Goal: Information Seeking & Learning: Learn about a topic

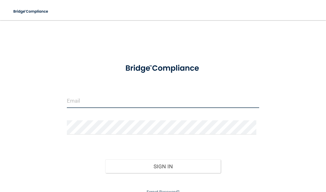
click at [150, 104] on input "email" at bounding box center [163, 101] width 193 height 14
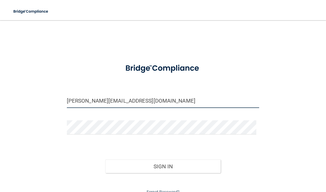
type input "[PERSON_NAME][EMAIL_ADDRESS][DOMAIN_NAME]"
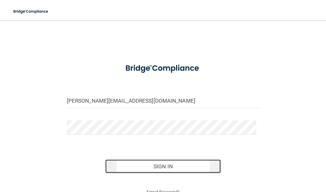
click at [153, 167] on button "Sign In" at bounding box center [162, 166] width 115 height 14
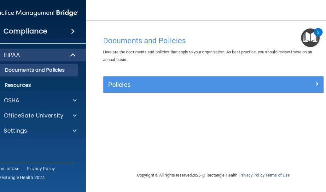
click at [314, 37] on img "Open Resource Center, 2 new notifications" at bounding box center [310, 37] width 19 height 19
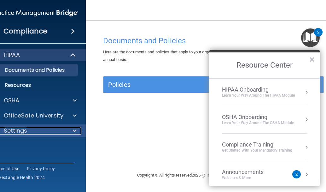
click at [74, 132] on span at bounding box center [75, 131] width 4 height 8
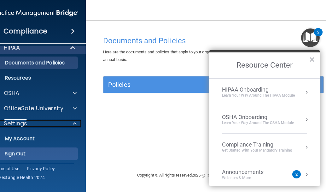
scroll to position [9, 0]
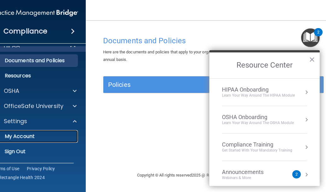
click at [27, 135] on p "My Account" at bounding box center [32, 136] width 86 height 6
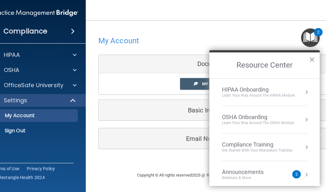
click at [312, 62] on button "×" at bounding box center [312, 59] width 6 height 10
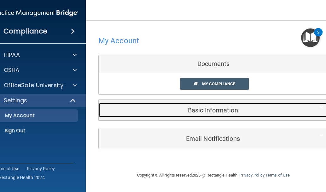
click at [213, 111] on h5 "Basic Information" at bounding box center [203, 110] width 201 height 7
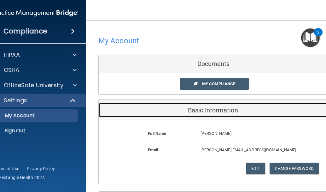
click at [211, 110] on h5 "Basic Information" at bounding box center [203, 110] width 201 height 7
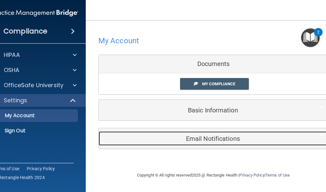
click at [205, 138] on h5 "Email Notifications" at bounding box center [203, 138] width 201 height 7
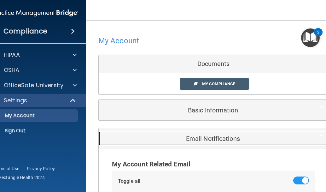
click at [212, 136] on h5 "Email Notifications" at bounding box center [203, 138] width 201 height 7
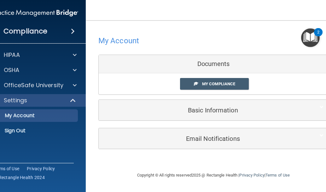
click at [176, 24] on main "My Account Documents My Compliance My Compliance My BAA Basic Information Full …" at bounding box center [214, 106] width 256 height 172
click at [316, 40] on img "Open Resource Center, 2 new notifications" at bounding box center [310, 37] width 19 height 19
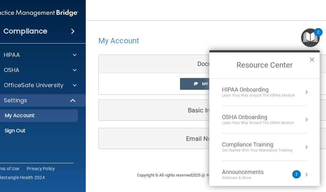
click at [249, 94] on div "Learn Your Way around the HIPAA module" at bounding box center [258, 95] width 73 height 5
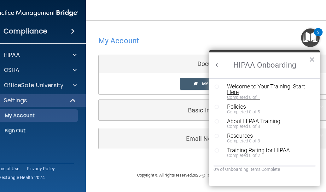
click at [235, 87] on div "Welcome to Your Training! Start Here" at bounding box center [267, 89] width 80 height 11
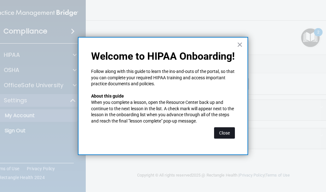
click at [226, 130] on button "Close" at bounding box center [224, 132] width 21 height 11
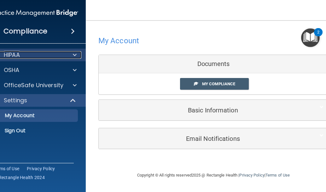
click at [51, 54] on div "HIPAA" at bounding box center [27, 55] width 78 height 8
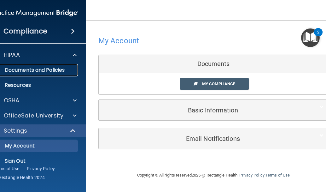
click at [56, 71] on p "Documents and Policies" at bounding box center [32, 70] width 86 height 6
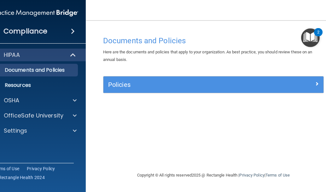
click at [71, 30] on span at bounding box center [73, 31] width 4 height 8
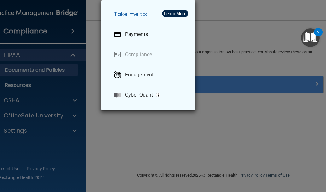
click at [91, 50] on div "Take me to: Payments Compliance Engagement Cyber Quant" at bounding box center [163, 96] width 326 height 192
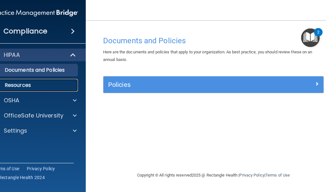
click at [40, 86] on p "Resources" at bounding box center [32, 85] width 86 height 6
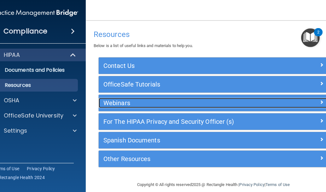
click at [320, 102] on span at bounding box center [322, 102] width 4 height 8
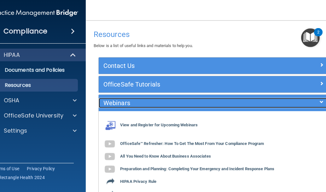
click at [320, 102] on span at bounding box center [322, 102] width 4 height 8
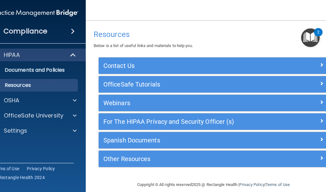
click at [315, 36] on img "Open Resource Center, 2 new notifications" at bounding box center [310, 37] width 19 height 19
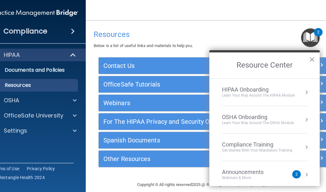
click at [258, 146] on div "Compliance Training" at bounding box center [257, 144] width 70 height 7
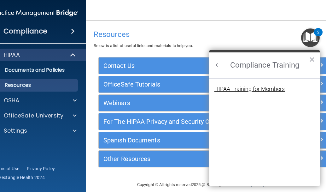
click at [265, 87] on div "HIPAA Training for Members" at bounding box center [249, 89] width 70 height 6
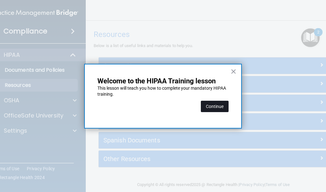
click at [213, 106] on button "Continue" at bounding box center [215, 106] width 28 height 11
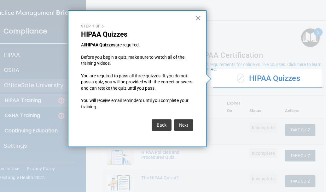
click at [199, 20] on button "×" at bounding box center [198, 18] width 6 height 10
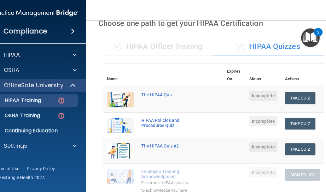
scroll to position [32, 0]
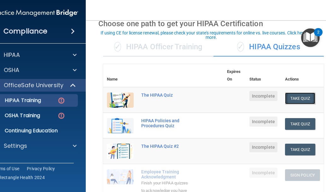
click at [303, 98] on button "Take Quiz" at bounding box center [300, 98] width 30 height 12
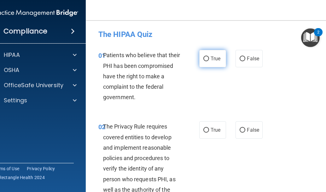
click at [205, 58] on input "True" at bounding box center [206, 58] width 6 height 5
radio input "true"
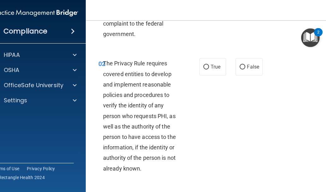
scroll to position [95, 0]
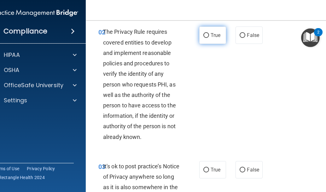
click at [205, 35] on input "True" at bounding box center [206, 35] width 6 height 5
radio input "true"
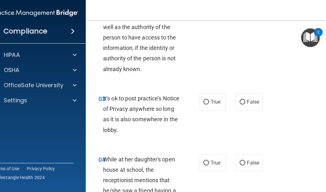
scroll to position [189, 0]
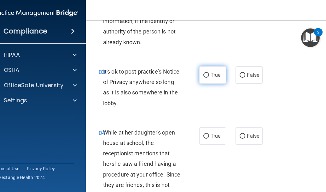
click at [206, 74] on input "True" at bounding box center [206, 75] width 6 height 5
radio input "true"
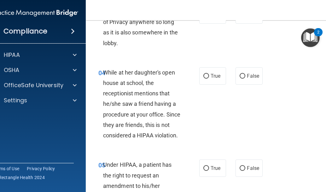
scroll to position [284, 0]
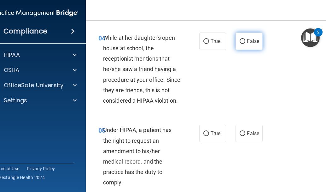
drag, startPoint x: 241, startPoint y: 39, endPoint x: 242, endPoint y: 48, distance: 8.9
click at [241, 39] on input "False" at bounding box center [243, 41] width 6 height 5
radio input "true"
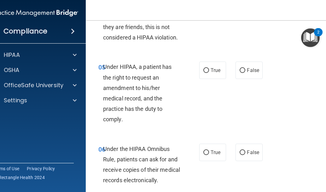
scroll to position [379, 0]
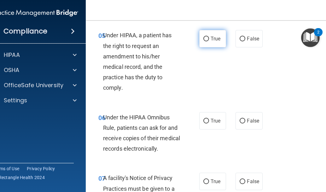
click at [205, 39] on input "True" at bounding box center [206, 39] width 6 height 5
radio input "true"
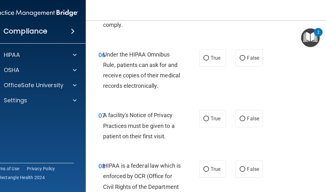
scroll to position [442, 0]
click at [203, 56] on input "True" at bounding box center [206, 58] width 6 height 5
radio input "true"
click at [244, 58] on label "False" at bounding box center [249, 57] width 27 height 17
click at [244, 58] on input "False" at bounding box center [243, 58] width 6 height 5
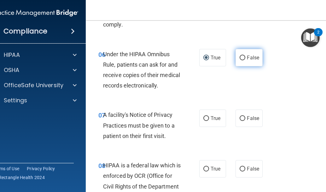
radio input "true"
radio input "false"
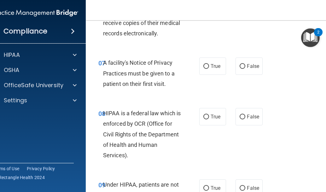
scroll to position [505, 0]
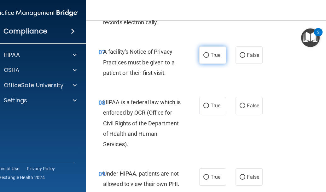
click at [207, 53] on label "True" at bounding box center [212, 54] width 27 height 17
click at [207, 53] on input "True" at bounding box center [206, 55] width 6 height 5
radio input "true"
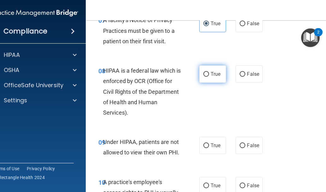
click at [211, 76] on span "True" at bounding box center [216, 74] width 10 height 6
click at [209, 76] on input "True" at bounding box center [206, 74] width 6 height 5
radio input "true"
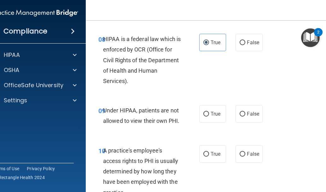
scroll to position [631, 0]
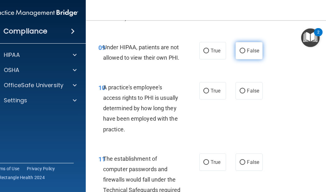
click at [240, 52] on input "False" at bounding box center [243, 51] width 6 height 5
radio input "true"
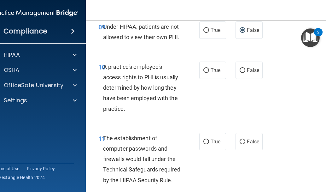
scroll to position [662, 0]
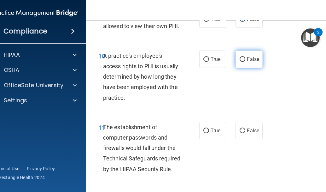
click at [240, 58] on input "False" at bounding box center [243, 59] width 6 height 5
radio input "true"
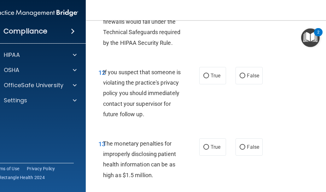
scroll to position [725, 0]
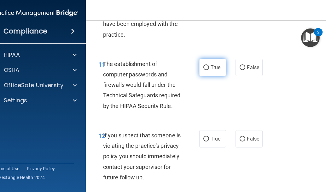
click at [204, 68] on input "True" at bounding box center [206, 67] width 6 height 5
radio input "true"
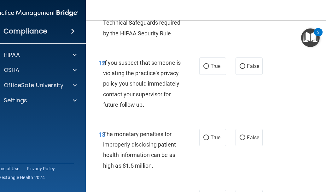
scroll to position [820, 0]
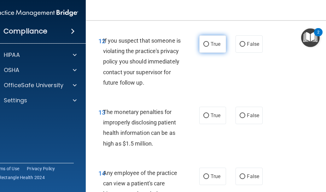
click at [211, 45] on span "True" at bounding box center [216, 44] width 10 height 6
click at [209, 45] on input "True" at bounding box center [206, 44] width 6 height 5
radio input "true"
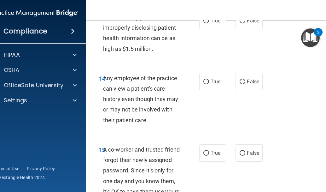
scroll to position [883, 0]
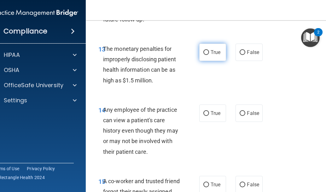
click at [205, 55] on input "True" at bounding box center [206, 52] width 6 height 5
radio input "true"
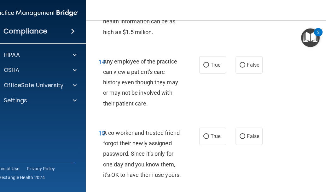
scroll to position [946, 0]
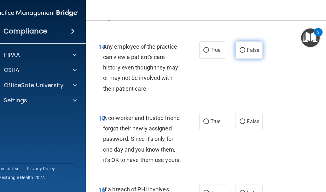
click at [243, 53] on input "False" at bounding box center [243, 50] width 6 height 5
radio input "true"
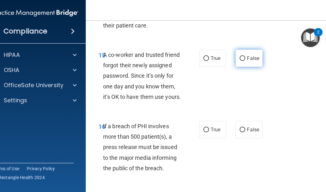
click at [240, 61] on input "False" at bounding box center [243, 58] width 6 height 5
radio input "true"
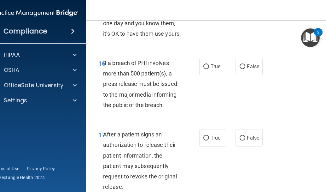
scroll to position [1104, 0]
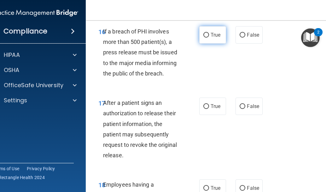
click at [207, 44] on label "True" at bounding box center [212, 34] width 27 height 17
click at [207, 38] on input "True" at bounding box center [206, 35] width 6 height 5
radio input "true"
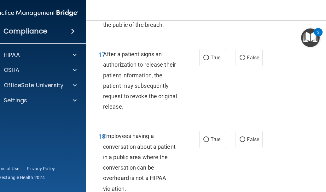
scroll to position [1167, 0]
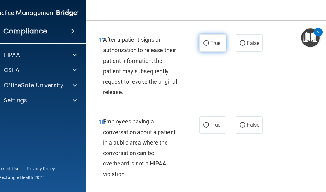
click at [208, 52] on label "True" at bounding box center [212, 42] width 27 height 17
click at [208, 46] on input "True" at bounding box center [206, 43] width 6 height 5
radio input "true"
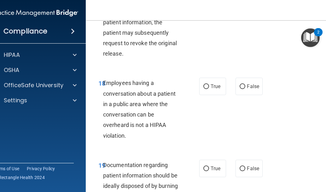
scroll to position [1230, 0]
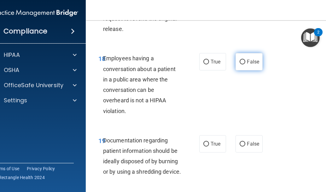
click at [241, 64] on input "False" at bounding box center [243, 62] width 6 height 5
radio input "true"
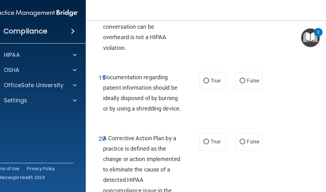
scroll to position [1325, 0]
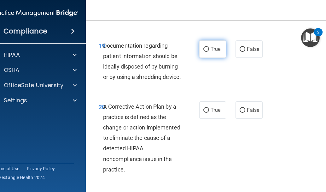
click at [205, 52] on input "True" at bounding box center [206, 49] width 6 height 5
radio input "true"
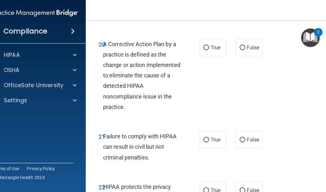
scroll to position [1388, 0]
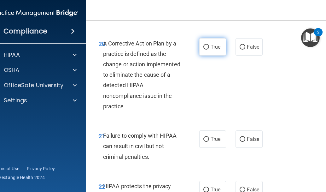
click at [203, 50] on input "True" at bounding box center [206, 47] width 6 height 5
radio input "true"
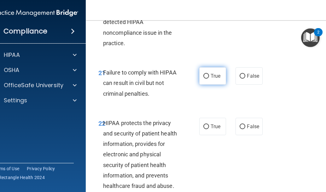
scroll to position [1483, 0]
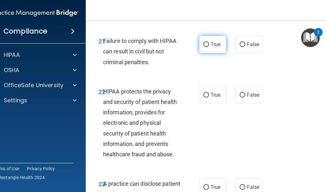
click at [206, 47] on input "True" at bounding box center [206, 44] width 6 height 5
radio input "true"
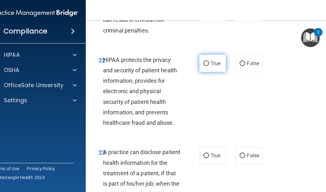
click at [212, 66] on span "True" at bounding box center [216, 63] width 10 height 6
click at [209, 66] on input "True" at bounding box center [206, 63] width 6 height 5
radio input "true"
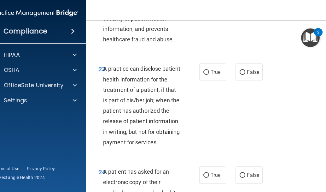
scroll to position [1609, 0]
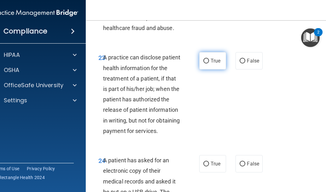
click at [213, 64] on span "True" at bounding box center [216, 61] width 10 height 6
click at [209, 63] on input "True" at bounding box center [206, 61] width 6 height 5
radio input "true"
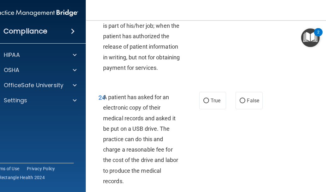
scroll to position [1735, 0]
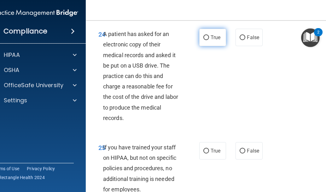
click at [203, 40] on input "True" at bounding box center [206, 37] width 6 height 5
radio input "true"
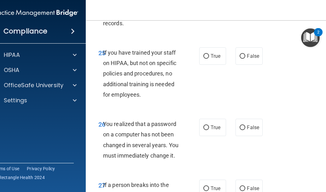
scroll to position [1861, 0]
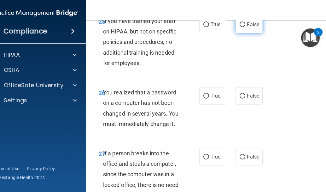
click at [244, 33] on label "False" at bounding box center [249, 24] width 27 height 17
click at [244, 27] on input "False" at bounding box center [243, 24] width 6 height 5
radio input "true"
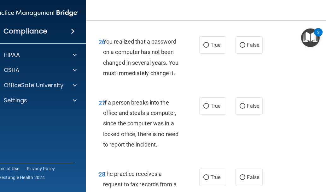
scroll to position [1924, 0]
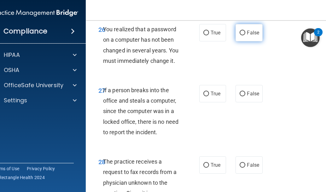
click at [240, 35] on input "False" at bounding box center [243, 33] width 6 height 5
radio input "true"
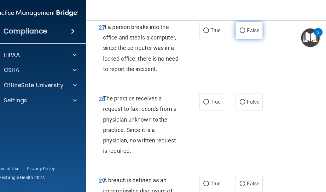
click at [247, 33] on span "False" at bounding box center [253, 30] width 12 height 6
click at [245, 33] on input "False" at bounding box center [243, 30] width 6 height 5
radio input "true"
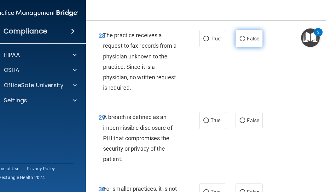
click at [247, 42] on span "False" at bounding box center [253, 39] width 12 height 6
click at [245, 41] on input "False" at bounding box center [243, 39] width 6 height 5
radio input "true"
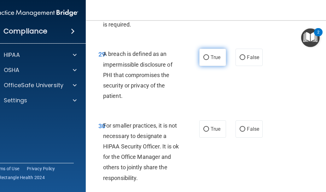
scroll to position [2145, 0]
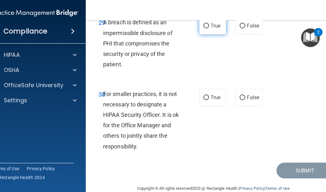
click at [207, 28] on input "True" at bounding box center [206, 26] width 6 height 5
radio input "true"
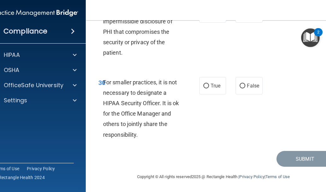
scroll to position [2199, 0]
click at [244, 85] on label "False" at bounding box center [249, 85] width 27 height 17
click at [244, 85] on input "False" at bounding box center [243, 86] width 6 height 5
radio input "true"
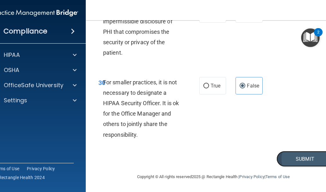
click at [287, 160] on button "Submit" at bounding box center [305, 159] width 57 height 16
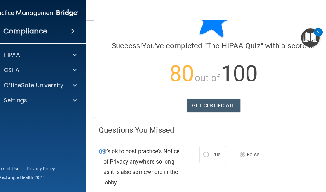
scroll to position [63, 0]
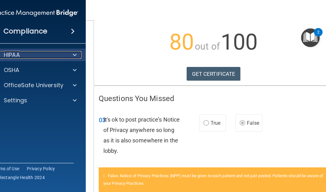
click at [69, 55] on div at bounding box center [74, 55] width 16 height 8
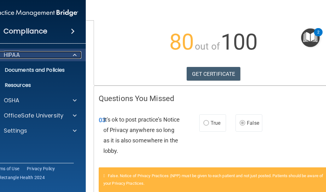
click at [70, 54] on div at bounding box center [74, 55] width 16 height 8
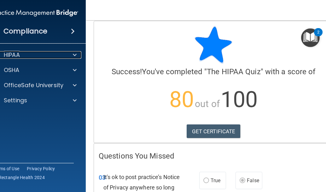
scroll to position [0, 0]
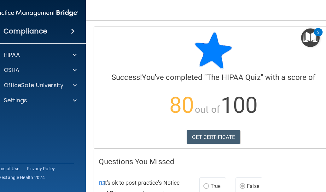
click at [313, 37] on img "Open Resource Center, 2 new notifications" at bounding box center [310, 37] width 19 height 19
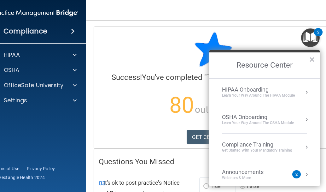
click at [256, 150] on div "Get Started with your mandatory training" at bounding box center [257, 150] width 70 height 5
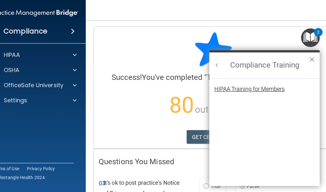
click at [250, 91] on div "HIPAA Training for Members" at bounding box center [249, 89] width 70 height 6
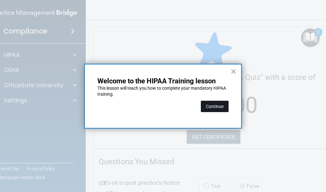
click at [207, 103] on button "Continue" at bounding box center [215, 106] width 28 height 11
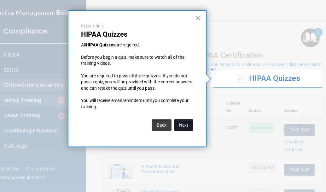
click at [187, 123] on button "Next" at bounding box center [183, 124] width 19 height 11
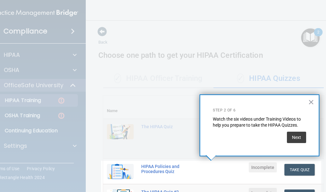
scroll to position [174, 0]
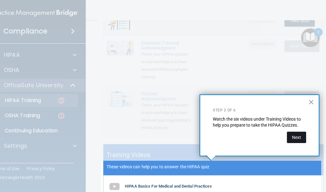
click at [300, 136] on button "Next" at bounding box center [296, 137] width 19 height 11
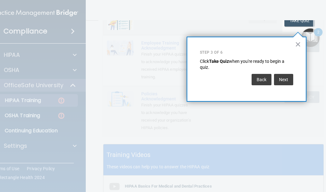
scroll to position [96, 0]
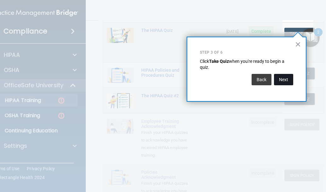
click at [284, 82] on button "Next" at bounding box center [283, 79] width 19 height 11
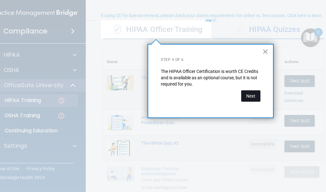
click at [249, 99] on button "Next" at bounding box center [250, 95] width 19 height 11
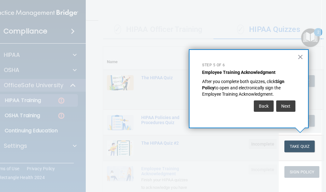
scroll to position [69, 0]
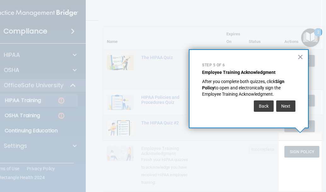
drag, startPoint x: 282, startPoint y: 103, endPoint x: 286, endPoint y: 105, distance: 4.4
click at [286, 105] on button "Next" at bounding box center [285, 105] width 19 height 11
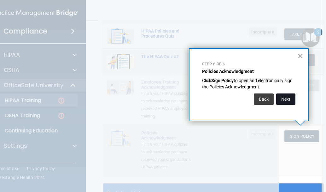
click at [288, 101] on button "Next" at bounding box center [285, 98] width 19 height 11
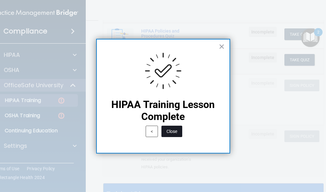
click at [175, 131] on button "Close" at bounding box center [172, 131] width 21 height 11
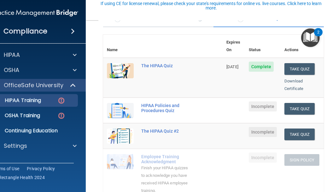
scroll to position [72, 0]
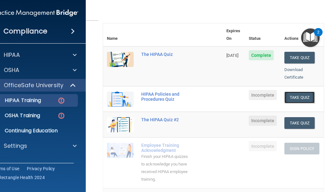
click at [296, 91] on button "Take Quiz" at bounding box center [300, 97] width 30 height 12
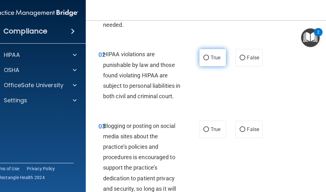
click at [214, 58] on span "True" at bounding box center [216, 58] width 10 height 6
click at [209, 58] on input "True" at bounding box center [206, 58] width 6 height 5
radio input "true"
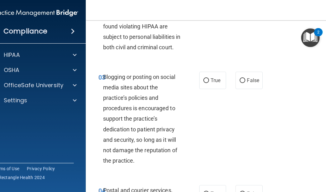
scroll to position [135, 0]
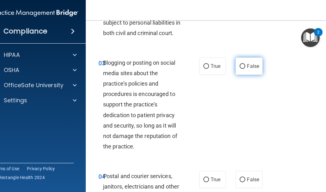
click at [241, 69] on input "False" at bounding box center [243, 66] width 6 height 5
radio input "true"
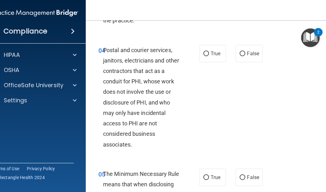
scroll to position [261, 0]
click at [204, 56] on input "True" at bounding box center [206, 53] width 6 height 5
radio input "true"
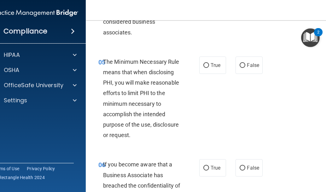
scroll to position [388, 0]
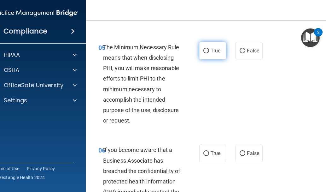
click at [215, 54] on span "True" at bounding box center [216, 51] width 10 height 6
click at [209, 53] on input "True" at bounding box center [206, 51] width 6 height 5
radio input "true"
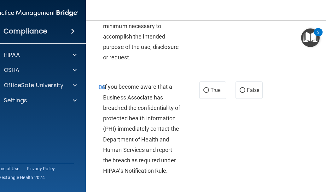
scroll to position [482, 0]
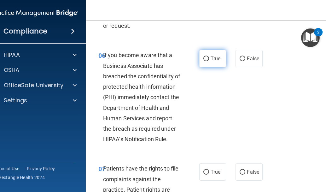
click at [211, 62] on span "True" at bounding box center [216, 59] width 10 height 6
click at [209, 61] on input "True" at bounding box center [206, 58] width 6 height 5
radio input "true"
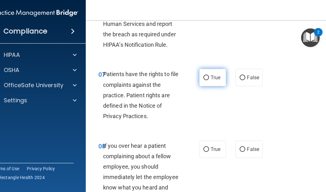
scroll to position [577, 0]
click at [208, 86] on label "True" at bounding box center [212, 76] width 27 height 17
click at [208, 80] on input "True" at bounding box center [206, 77] width 6 height 5
radio input "true"
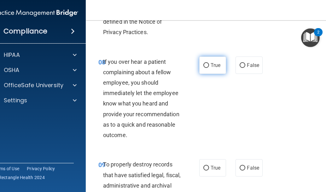
scroll to position [672, 0]
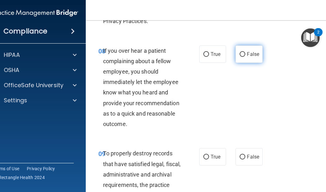
click at [244, 63] on label "False" at bounding box center [249, 53] width 27 height 17
click at [244, 57] on input "False" at bounding box center [243, 54] width 6 height 5
radio input "true"
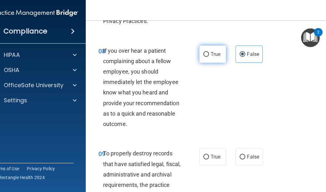
click at [206, 63] on label "True" at bounding box center [212, 53] width 27 height 17
click at [206, 57] on input "True" at bounding box center [206, 54] width 6 height 5
radio input "true"
radio input "false"
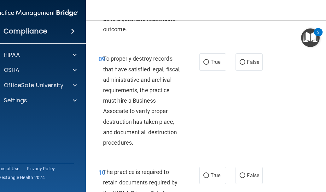
scroll to position [798, 0]
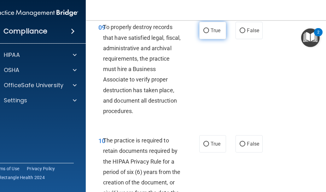
click at [212, 33] on span "True" at bounding box center [216, 30] width 10 height 6
click at [209, 33] on input "True" at bounding box center [206, 30] width 6 height 5
radio input "true"
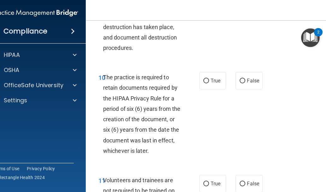
scroll to position [892, 0]
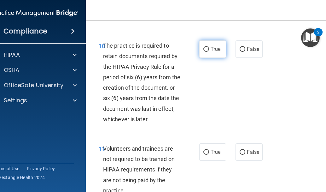
click at [211, 52] on span "True" at bounding box center [216, 49] width 10 height 6
click at [209, 52] on input "True" at bounding box center [206, 49] width 6 height 5
radio input "true"
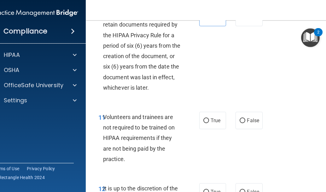
scroll to position [1019, 0]
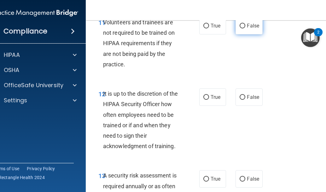
click at [240, 28] on input "False" at bounding box center [243, 26] width 6 height 5
radio input "true"
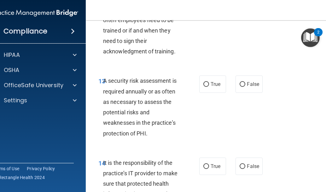
scroll to position [1082, 0]
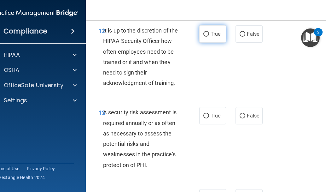
click at [208, 43] on label "True" at bounding box center [212, 33] width 27 height 17
click at [208, 37] on input "True" at bounding box center [206, 34] width 6 height 5
radio input "true"
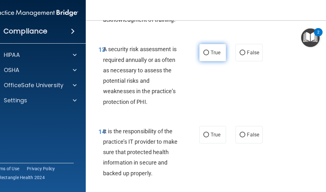
click at [211, 56] on span "True" at bounding box center [216, 53] width 10 height 6
click at [209, 55] on input "True" at bounding box center [206, 52] width 6 height 5
radio input "true"
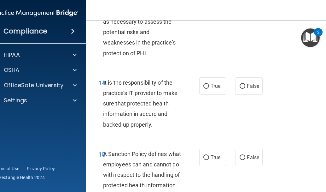
scroll to position [1208, 0]
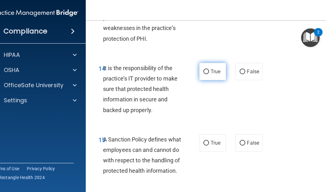
click at [209, 76] on label "True" at bounding box center [212, 71] width 27 height 17
click at [209, 74] on input "True" at bounding box center [206, 71] width 6 height 5
radio input "true"
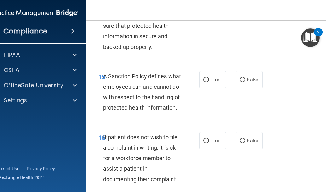
scroll to position [1302, 0]
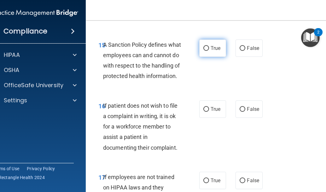
click at [211, 51] on span "True" at bounding box center [216, 48] width 10 height 6
click at [209, 51] on input "True" at bounding box center [206, 48] width 6 height 5
radio input "true"
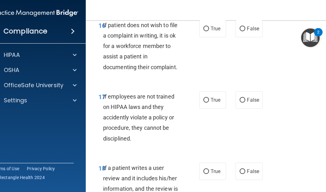
scroll to position [1397, 0]
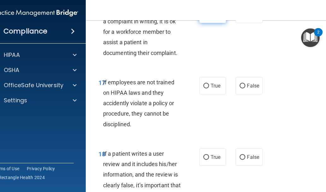
click at [207, 23] on label "True" at bounding box center [212, 14] width 27 height 17
click at [207, 17] on input "True" at bounding box center [206, 14] width 6 height 5
radio input "true"
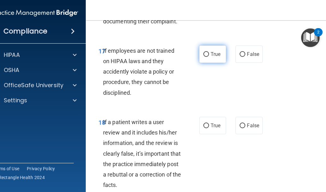
scroll to position [1460, 0]
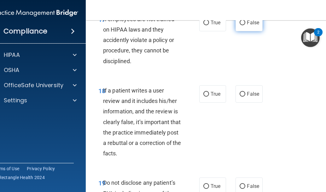
click at [241, 25] on input "False" at bounding box center [243, 23] width 6 height 5
radio input "true"
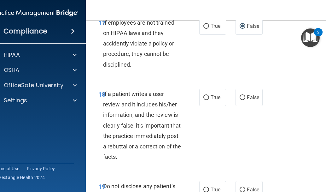
scroll to position [1492, 0]
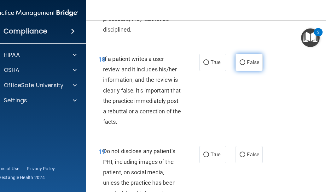
click at [243, 65] on input "False" at bounding box center [243, 62] width 6 height 5
radio input "true"
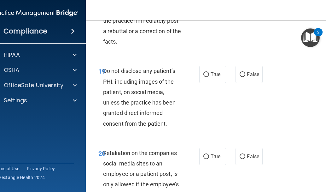
scroll to position [1586, 0]
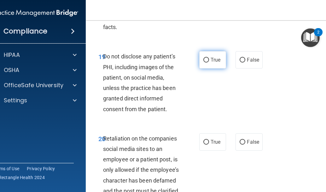
click at [206, 68] on label "True" at bounding box center [212, 59] width 27 height 17
click at [206, 62] on input "True" at bounding box center [206, 60] width 6 height 5
radio input "true"
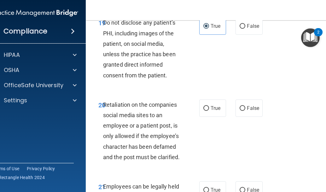
scroll to position [1681, 0]
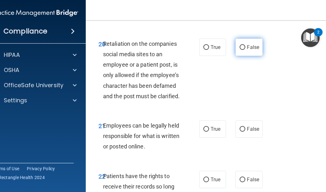
click at [241, 50] on input "False" at bounding box center [243, 47] width 6 height 5
radio input "true"
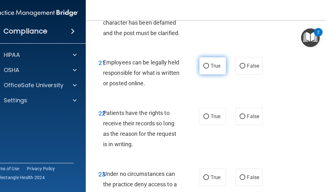
click at [201, 74] on label "True" at bounding box center [212, 65] width 27 height 17
click at [211, 69] on span "True" at bounding box center [216, 66] width 10 height 6
click at [209, 68] on input "True" at bounding box center [206, 66] width 6 height 5
radio input "true"
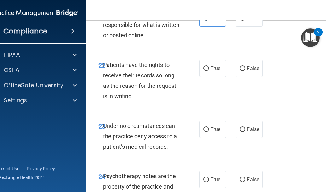
scroll to position [1807, 0]
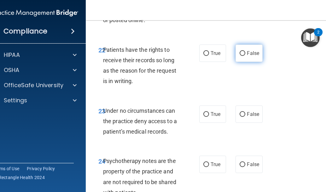
click at [242, 56] on input "False" at bounding box center [243, 53] width 6 height 5
radio input "true"
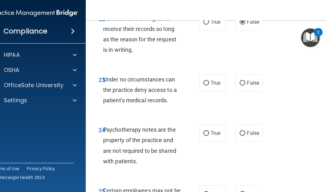
scroll to position [1839, 0]
click at [247, 85] on span "False" at bounding box center [253, 82] width 12 height 6
click at [240, 85] on input "False" at bounding box center [243, 82] width 6 height 5
radio input "true"
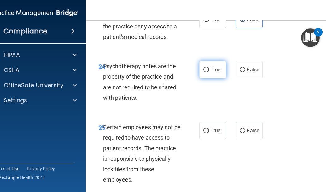
click at [213, 73] on span "True" at bounding box center [216, 70] width 10 height 6
click at [209, 72] on input "True" at bounding box center [206, 70] width 6 height 5
radio input "true"
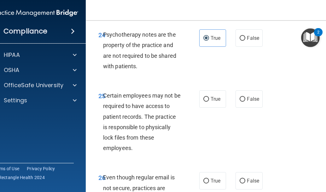
scroll to position [1965, 0]
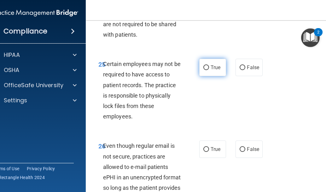
click at [207, 76] on label "True" at bounding box center [212, 67] width 27 height 17
click at [207, 70] on input "True" at bounding box center [206, 67] width 6 height 5
radio input "true"
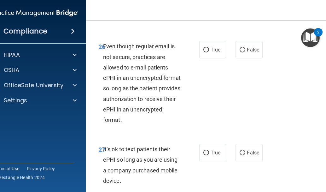
scroll to position [2028, 0]
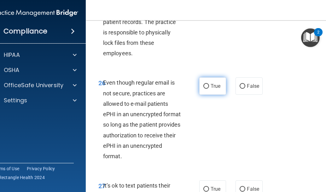
click at [208, 95] on label "True" at bounding box center [212, 85] width 27 height 17
click at [208, 89] on input "True" at bounding box center [206, 86] width 6 height 5
radio input "true"
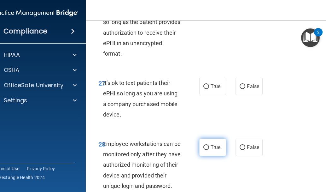
scroll to position [2154, 0]
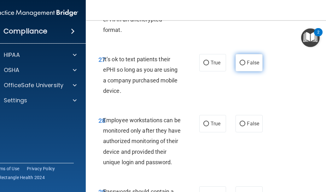
click at [247, 66] on span "False" at bounding box center [253, 63] width 12 height 6
click at [245, 65] on input "False" at bounding box center [243, 63] width 6 height 5
radio input "true"
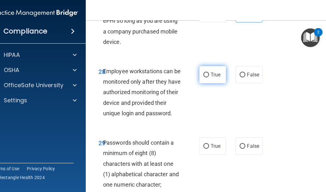
scroll to position [2217, 0]
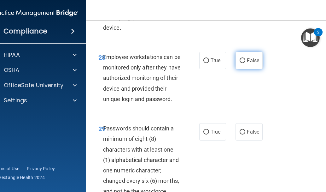
click at [247, 63] on span "False" at bounding box center [253, 60] width 12 height 6
click at [245, 63] on input "False" at bounding box center [243, 60] width 6 height 5
radio input "true"
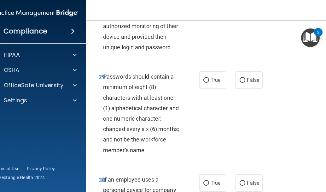
scroll to position [2280, 0]
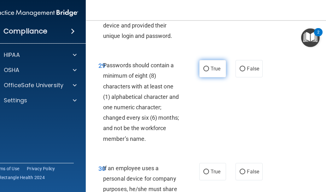
click at [211, 72] on span "True" at bounding box center [216, 69] width 10 height 6
click at [209, 71] on input "True" at bounding box center [206, 69] width 6 height 5
radio input "true"
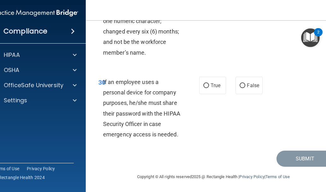
scroll to position [2375, 0]
click at [240, 88] on input "False" at bounding box center [243, 85] width 6 height 5
radio input "true"
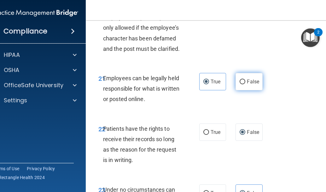
scroll to position [1788, 0]
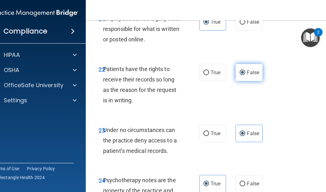
click at [247, 75] on span "False" at bounding box center [253, 72] width 12 height 6
click at [245, 75] on input "False" at bounding box center [243, 72] width 6 height 5
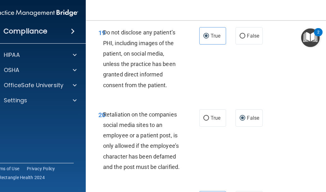
scroll to position [1599, 0]
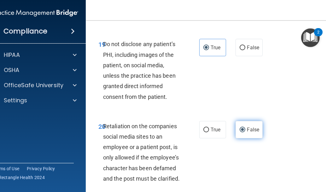
drag, startPoint x: 248, startPoint y: 153, endPoint x: 247, endPoint y: 146, distance: 6.3
click at [248, 132] on span "False" at bounding box center [253, 129] width 12 height 6
click at [245, 132] on input "False" at bounding box center [243, 129] width 6 height 5
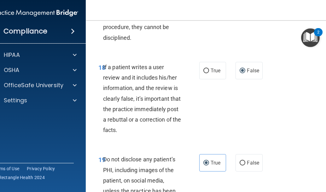
scroll to position [1472, 0]
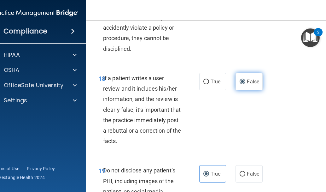
click at [249, 85] on span "False" at bounding box center [253, 82] width 12 height 6
click at [245, 84] on input "False" at bounding box center [243, 81] width 6 height 5
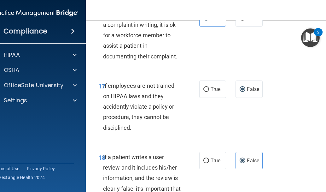
scroll to position [1378, 0]
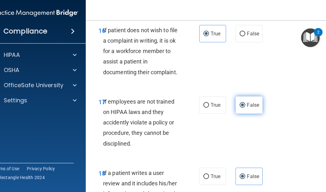
click at [247, 108] on span "False" at bounding box center [253, 105] width 12 height 6
click at [245, 108] on input "False" at bounding box center [243, 105] width 6 height 5
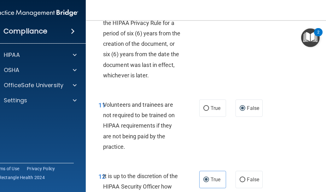
scroll to position [905, 0]
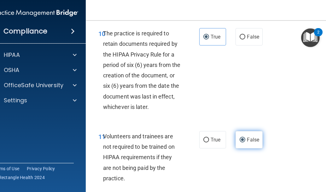
click at [250, 143] on span "False" at bounding box center [253, 140] width 12 height 6
click at [245, 142] on input "False" at bounding box center [243, 140] width 6 height 5
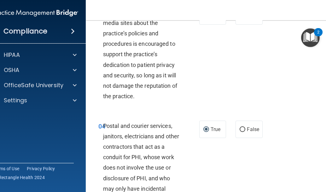
scroll to position [179, 0]
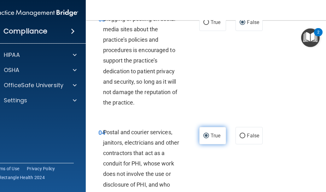
click at [214, 138] on span "True" at bounding box center [216, 135] width 10 height 6
click at [209, 138] on input "True" at bounding box center [206, 135] width 6 height 5
click at [251, 29] on label "False" at bounding box center [249, 22] width 27 height 17
click at [245, 25] on input "False" at bounding box center [243, 22] width 6 height 5
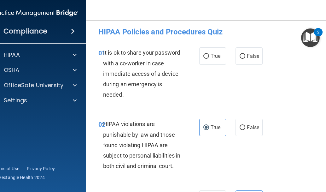
scroll to position [0, 0]
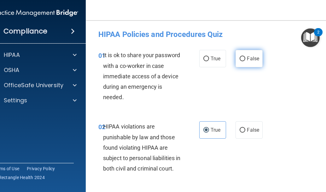
click at [241, 59] on input "False" at bounding box center [243, 58] width 6 height 5
radio input "true"
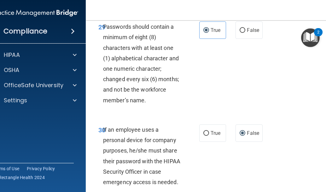
scroll to position [2387, 0]
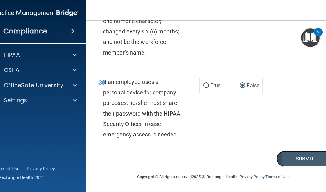
click at [290, 161] on button "Submit" at bounding box center [305, 158] width 57 height 16
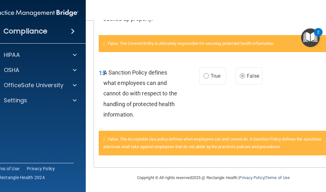
scroll to position [731, 0]
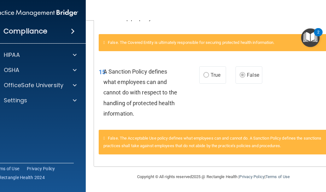
click at [308, 42] on img "Open Resource Center, 2 new notifications" at bounding box center [310, 37] width 19 height 19
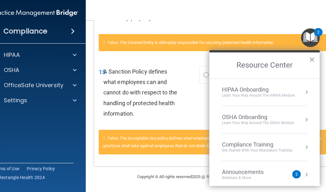
click at [252, 147] on div "Compliance Training" at bounding box center [257, 144] width 70 height 7
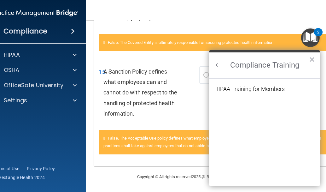
scroll to position [0, 0]
click at [249, 93] on li "HIPAA Training for Members" at bounding box center [264, 92] width 100 height 13
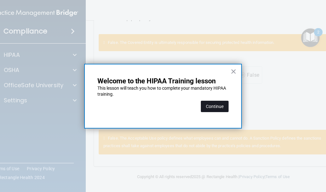
click at [209, 102] on button "Continue" at bounding box center [215, 106] width 28 height 11
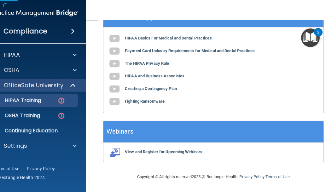
scroll to position [49, 0]
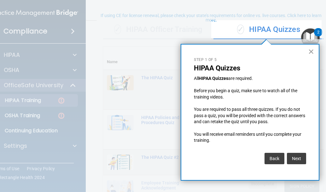
click at [312, 53] on button "×" at bounding box center [311, 51] width 6 height 10
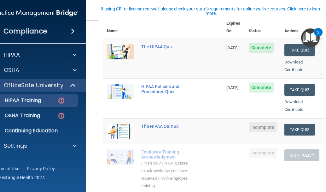
scroll to position [95, 0]
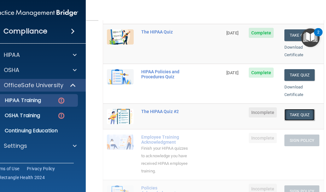
click at [296, 109] on button "Take Quiz" at bounding box center [300, 115] width 30 height 12
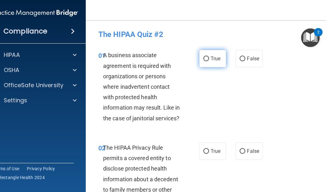
click at [211, 57] on span "True" at bounding box center [216, 59] width 10 height 6
click at [209, 57] on input "True" at bounding box center [206, 58] width 6 height 5
radio input "true"
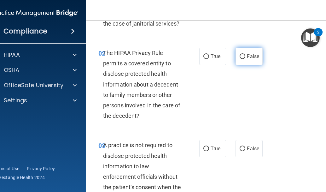
click at [240, 55] on input "False" at bounding box center [243, 56] width 6 height 5
radio input "true"
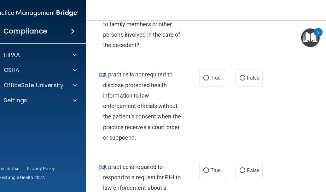
scroll to position [189, 0]
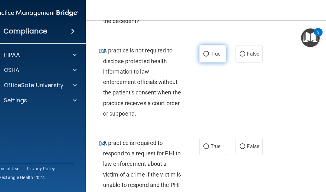
click at [207, 53] on label "True" at bounding box center [212, 53] width 27 height 17
click at [207, 53] on input "True" at bounding box center [206, 54] width 6 height 5
radio input "true"
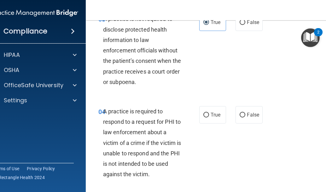
scroll to position [158, 0]
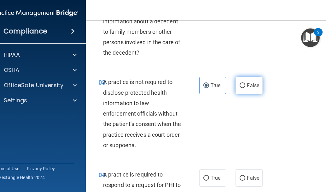
click at [241, 85] on input "False" at bounding box center [243, 85] width 6 height 5
radio input "true"
radio input "false"
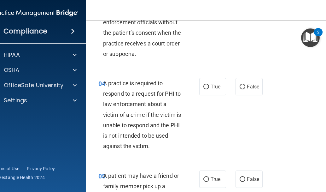
scroll to position [252, 0]
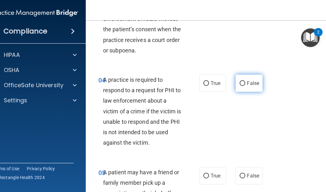
click at [244, 85] on label "False" at bounding box center [249, 82] width 27 height 17
click at [244, 85] on input "False" at bounding box center [243, 83] width 6 height 5
radio input "true"
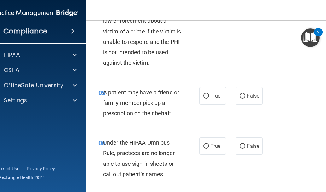
scroll to position [347, 0]
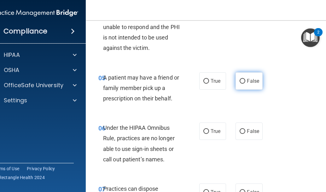
click at [240, 80] on input "False" at bounding box center [243, 81] width 6 height 5
radio input "true"
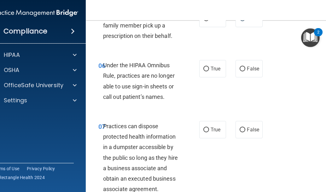
scroll to position [410, 0]
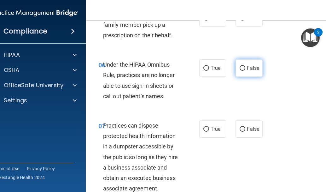
click at [243, 68] on input "False" at bounding box center [243, 68] width 6 height 5
radio input "true"
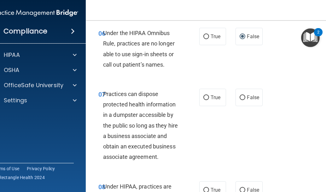
scroll to position [473, 0]
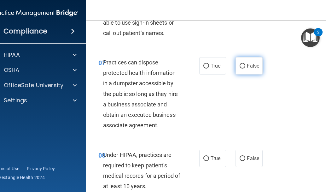
click at [240, 67] on input "False" at bounding box center [243, 66] width 6 height 5
radio input "true"
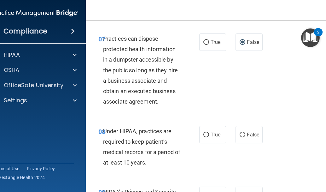
scroll to position [536, 0]
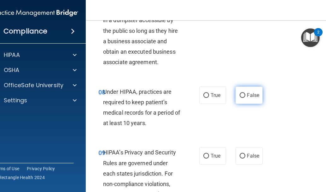
click at [240, 95] on input "False" at bounding box center [243, 95] width 6 height 5
radio input "true"
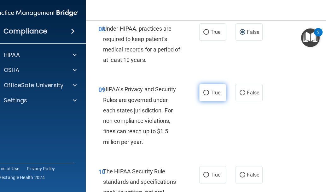
click at [206, 91] on input "True" at bounding box center [206, 93] width 6 height 5
radio input "true"
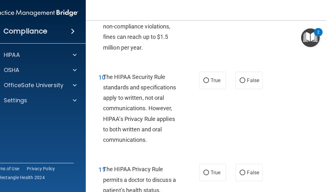
scroll to position [694, 0]
click at [203, 79] on input "True" at bounding box center [206, 80] width 6 height 5
radio input "true"
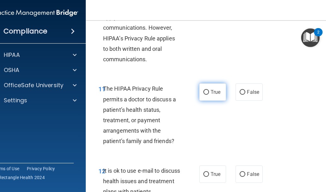
scroll to position [789, 0]
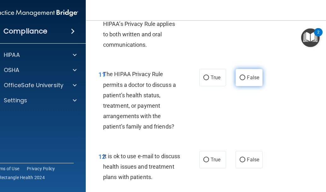
click at [242, 79] on input "False" at bounding box center [243, 77] width 6 height 5
radio input "true"
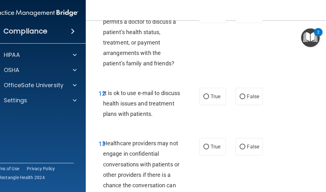
scroll to position [883, 0]
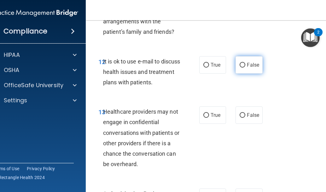
click at [242, 65] on input "False" at bounding box center [243, 65] width 6 height 5
radio input "true"
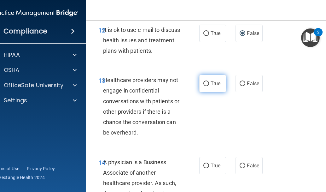
scroll to position [946, 0]
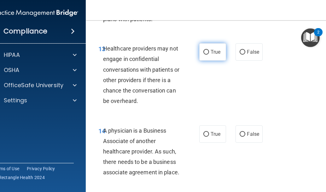
click at [212, 53] on span "True" at bounding box center [216, 52] width 10 height 6
click at [209, 53] on input "True" at bounding box center [206, 52] width 6 height 5
radio input "true"
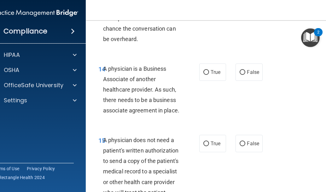
scroll to position [1009, 0]
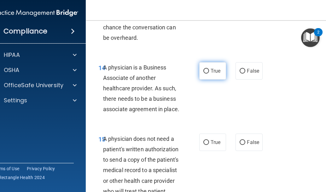
click at [208, 70] on label "True" at bounding box center [212, 70] width 27 height 17
click at [208, 70] on input "True" at bounding box center [206, 71] width 6 height 5
radio input "true"
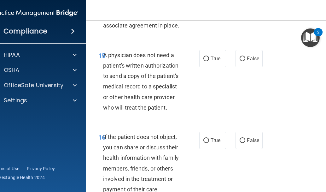
scroll to position [1104, 0]
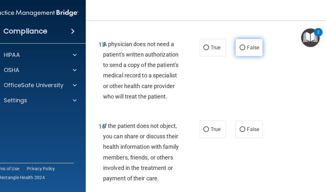
click at [242, 47] on input "False" at bounding box center [243, 47] width 6 height 5
radio input "true"
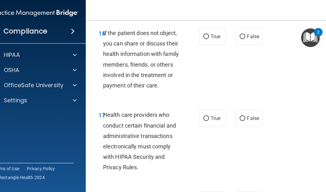
scroll to position [1199, 0]
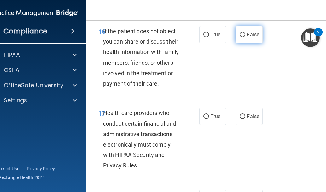
click at [243, 33] on input "False" at bounding box center [243, 34] width 6 height 5
radio input "true"
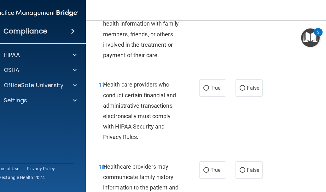
scroll to position [1262, 0]
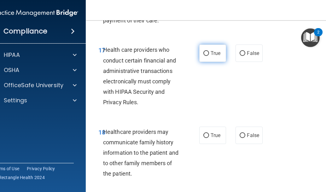
click at [203, 52] on input "True" at bounding box center [206, 53] width 6 height 5
radio input "true"
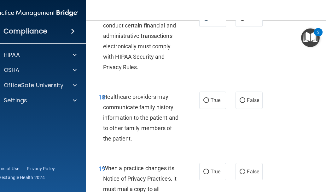
scroll to position [1293, 0]
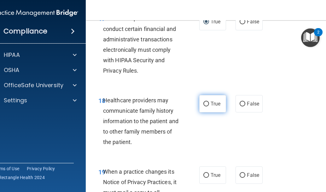
drag, startPoint x: 207, startPoint y: 101, endPoint x: 210, endPoint y: 102, distance: 3.3
click at [207, 101] on label "True" at bounding box center [212, 103] width 27 height 17
click at [207, 102] on input "True" at bounding box center [206, 104] width 6 height 5
radio input "true"
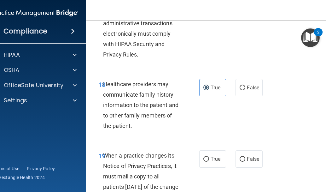
scroll to position [1325, 0]
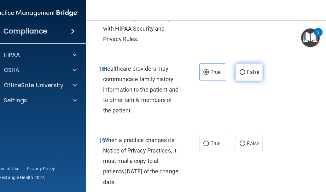
click at [240, 71] on input "False" at bounding box center [243, 72] width 6 height 5
radio input "true"
radio input "false"
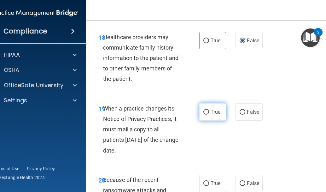
scroll to position [1388, 0]
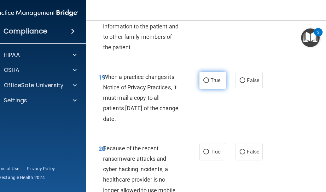
click at [211, 80] on span "True" at bounding box center [216, 80] width 10 height 6
click at [209, 80] on input "True" at bounding box center [206, 80] width 6 height 5
radio input "true"
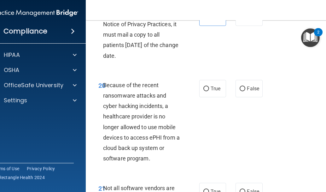
scroll to position [1483, 0]
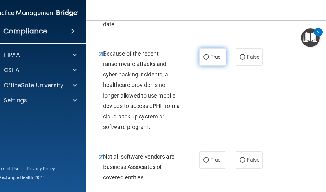
drag, startPoint x: 217, startPoint y: 57, endPoint x: 220, endPoint y: 73, distance: 15.3
click at [217, 57] on span "True" at bounding box center [216, 57] width 10 height 6
click at [209, 57] on input "True" at bounding box center [206, 57] width 6 height 5
radio input "true"
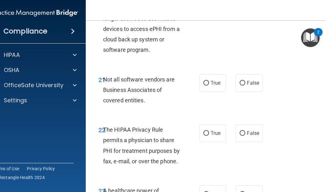
scroll to position [1577, 0]
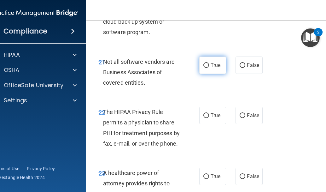
click at [206, 68] on label "True" at bounding box center [212, 64] width 27 height 17
click at [206, 68] on input "True" at bounding box center [206, 65] width 6 height 5
radio input "true"
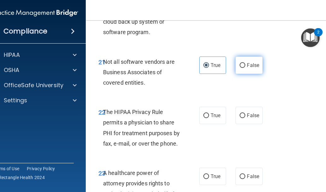
click at [243, 66] on label "False" at bounding box center [249, 64] width 27 height 17
click at [243, 66] on input "False" at bounding box center [243, 65] width 6 height 5
radio input "true"
radio input "false"
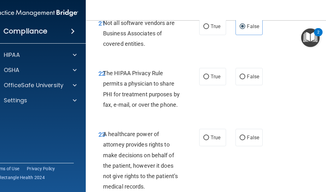
scroll to position [1640, 0]
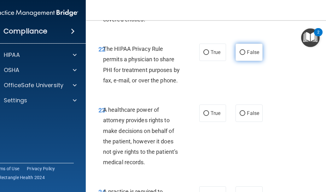
click at [240, 53] on input "False" at bounding box center [243, 52] width 6 height 5
radio input "true"
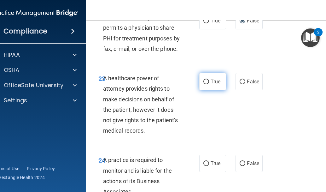
scroll to position [1703, 0]
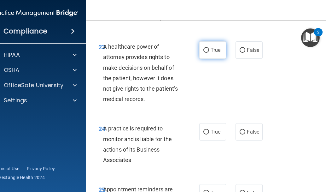
click at [211, 50] on span "True" at bounding box center [216, 50] width 10 height 6
click at [209, 50] on input "True" at bounding box center [206, 50] width 6 height 5
radio input "true"
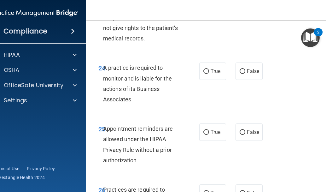
scroll to position [1766, 0]
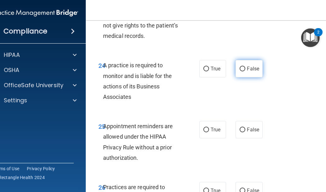
click at [240, 69] on input "False" at bounding box center [243, 69] width 6 height 5
radio input "true"
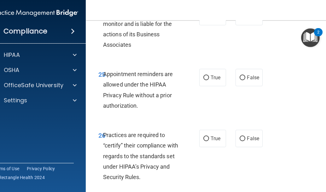
scroll to position [1830, 0]
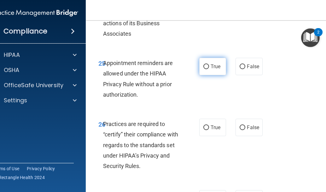
click at [206, 67] on input "True" at bounding box center [206, 66] width 6 height 5
radio input "true"
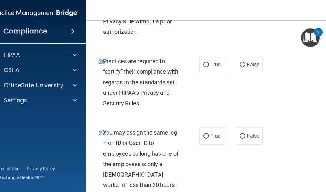
scroll to position [1893, 0]
click at [208, 67] on label "True" at bounding box center [212, 64] width 27 height 17
click at [208, 67] on input "True" at bounding box center [206, 64] width 6 height 5
radio input "true"
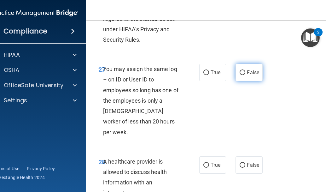
click at [240, 72] on input "False" at bounding box center [243, 72] width 6 height 5
radio input "true"
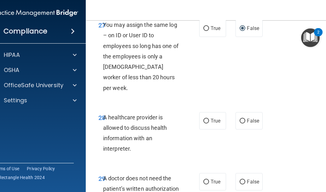
scroll to position [2019, 0]
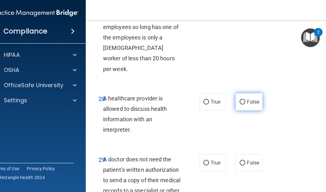
click at [247, 99] on span "False" at bounding box center [253, 102] width 12 height 6
click at [245, 100] on input "False" at bounding box center [243, 102] width 6 height 5
radio input "true"
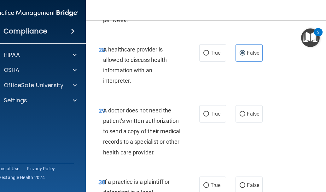
scroll to position [2082, 0]
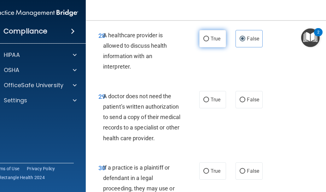
click at [207, 30] on label "True" at bounding box center [212, 38] width 27 height 17
click at [207, 37] on input "True" at bounding box center [206, 39] width 6 height 5
radio input "true"
radio input "false"
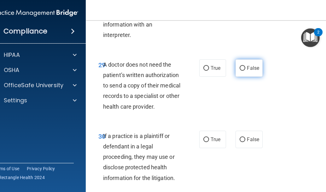
click at [241, 66] on input "False" at bounding box center [243, 68] width 6 height 5
radio input "true"
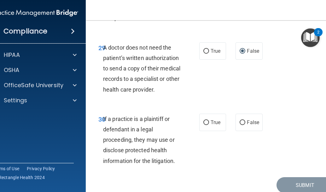
scroll to position [2146, 0]
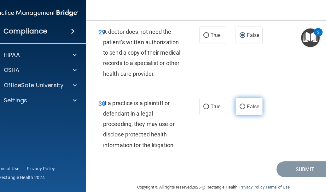
click at [240, 104] on input "False" at bounding box center [243, 106] width 6 height 5
radio input "true"
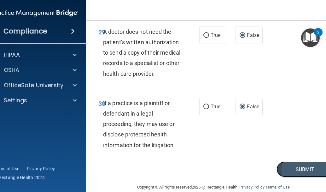
click at [292, 161] on button "Submit" at bounding box center [305, 169] width 57 height 16
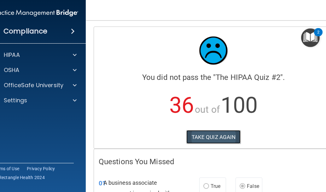
click at [221, 137] on button "TAKE QUIZ AGAIN" at bounding box center [213, 137] width 55 height 14
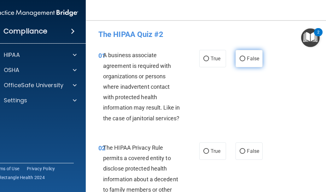
click at [252, 60] on span "False" at bounding box center [253, 59] width 12 height 6
click at [245, 60] on input "False" at bounding box center [243, 58] width 6 height 5
radio input "true"
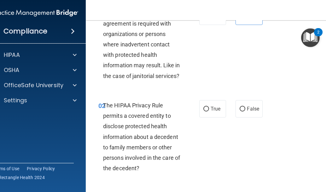
scroll to position [63, 0]
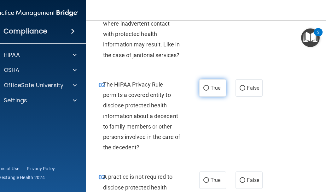
click at [205, 89] on input "True" at bounding box center [206, 88] width 6 height 5
radio input "true"
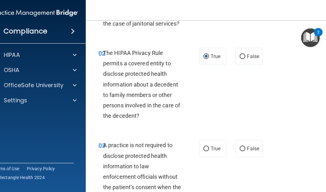
scroll to position [158, 0]
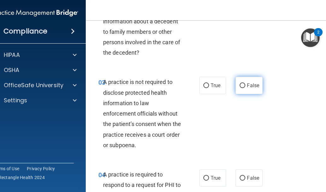
click at [240, 86] on input "False" at bounding box center [243, 85] width 6 height 5
radio input "true"
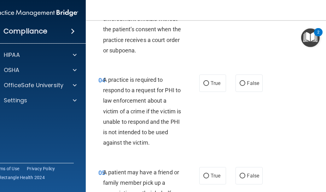
scroll to position [284, 0]
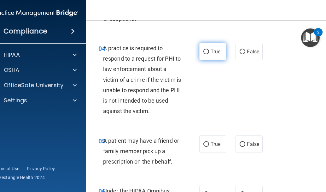
click at [211, 54] on span "True" at bounding box center [216, 52] width 10 height 6
click at [209, 54] on input "True" at bounding box center [206, 52] width 6 height 5
radio input "true"
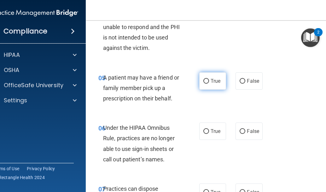
click at [204, 80] on input "True" at bounding box center [206, 81] width 6 height 5
radio input "true"
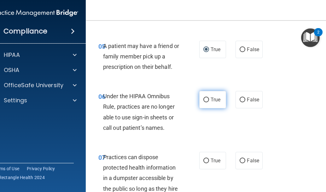
scroll to position [410, 0]
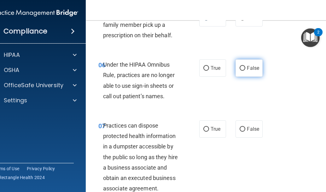
click at [247, 70] on span "False" at bounding box center [253, 68] width 12 height 6
click at [245, 70] on input "False" at bounding box center [243, 68] width 6 height 5
radio input "true"
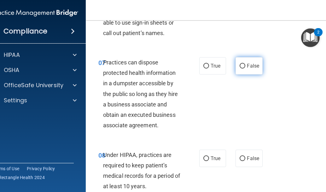
click at [240, 67] on input "False" at bounding box center [243, 66] width 6 height 5
radio input "true"
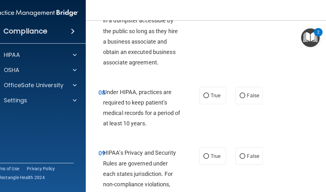
scroll to position [536, 0]
click at [243, 98] on label "False" at bounding box center [249, 94] width 27 height 17
click at [243, 98] on input "False" at bounding box center [243, 95] width 6 height 5
radio input "true"
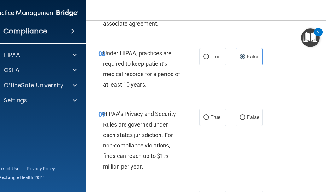
scroll to position [599, 0]
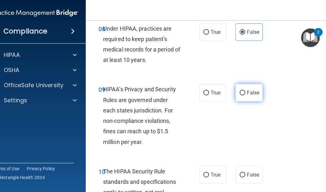
click at [244, 94] on label "False" at bounding box center [249, 92] width 27 height 17
click at [244, 94] on input "False" at bounding box center [243, 93] width 6 height 5
radio input "true"
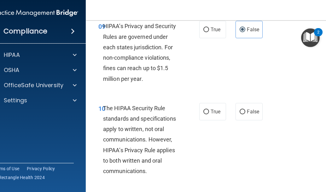
scroll to position [694, 0]
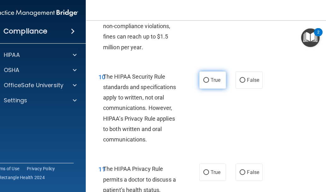
click at [206, 79] on input "True" at bounding box center [206, 80] width 6 height 5
radio input "true"
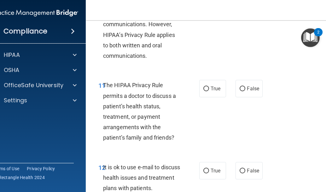
scroll to position [789, 0]
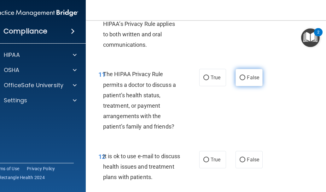
click at [243, 78] on input "False" at bounding box center [243, 77] width 6 height 5
radio input "true"
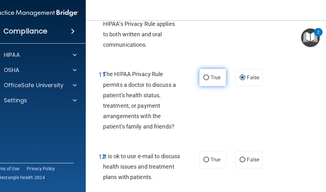
click at [211, 79] on span "True" at bounding box center [216, 77] width 10 height 6
click at [209, 79] on input "True" at bounding box center [206, 77] width 6 height 5
radio input "true"
radio input "false"
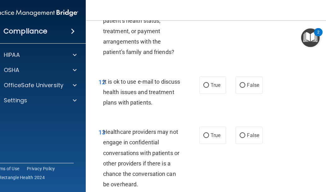
scroll to position [883, 0]
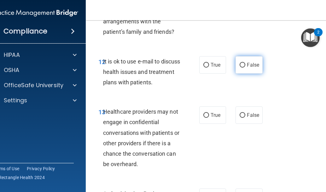
click at [242, 65] on input "False" at bounding box center [243, 65] width 6 height 5
radio input "true"
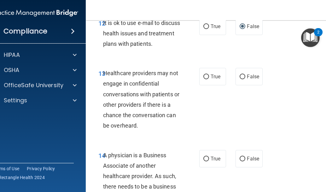
scroll to position [946, 0]
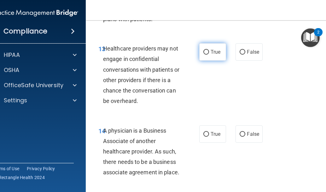
click at [211, 53] on span "True" at bounding box center [216, 52] width 10 height 6
click at [209, 53] on input "True" at bounding box center [206, 52] width 6 height 5
radio input "true"
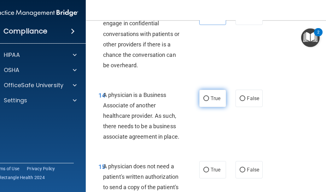
scroll to position [1009, 0]
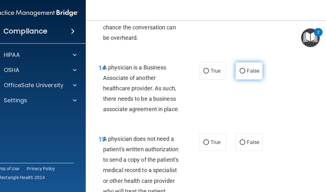
click at [241, 73] on input "False" at bounding box center [243, 71] width 6 height 5
radio input "true"
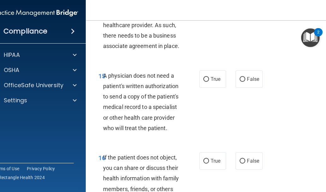
scroll to position [1104, 0]
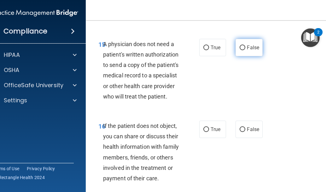
click at [244, 47] on label "False" at bounding box center [249, 47] width 27 height 17
click at [244, 47] on input "False" at bounding box center [243, 47] width 6 height 5
radio input "true"
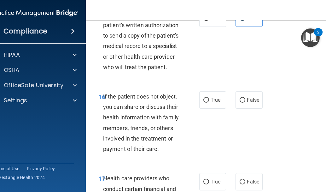
scroll to position [1167, 0]
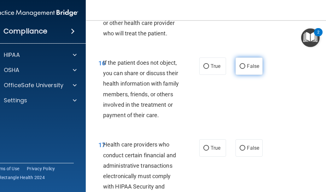
click at [242, 69] on label "False" at bounding box center [249, 65] width 27 height 17
click at [242, 69] on input "False" at bounding box center [243, 66] width 6 height 5
radio input "true"
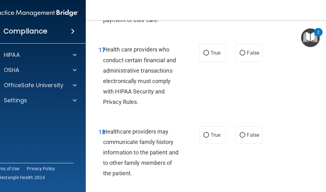
scroll to position [1262, 0]
click at [207, 52] on input "True" at bounding box center [206, 53] width 6 height 5
radio input "true"
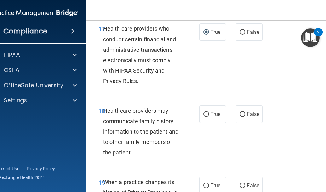
scroll to position [1356, 0]
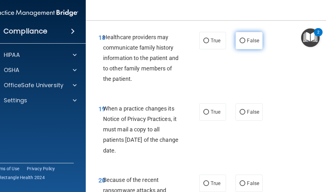
click at [243, 42] on input "False" at bounding box center [243, 40] width 6 height 5
radio input "true"
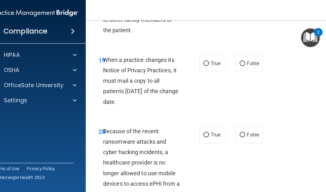
scroll to position [1419, 0]
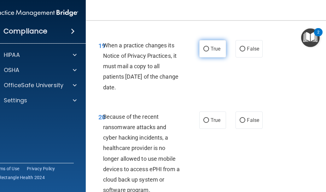
click at [207, 47] on input "True" at bounding box center [206, 49] width 6 height 5
radio input "true"
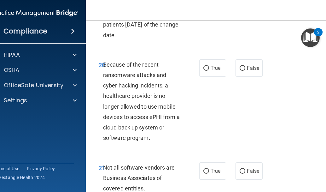
scroll to position [1483, 0]
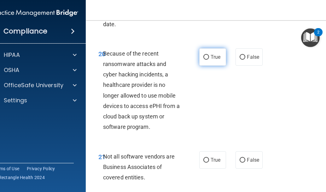
click at [203, 58] on input "True" at bounding box center [206, 57] width 6 height 5
radio input "true"
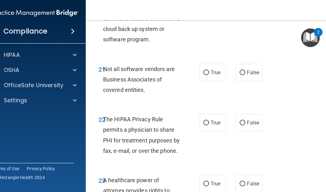
scroll to position [1577, 0]
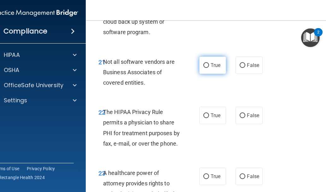
click at [206, 67] on input "True" at bounding box center [206, 65] width 6 height 5
radio input "true"
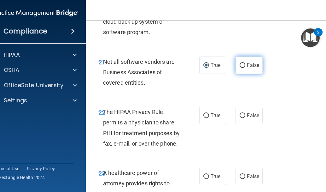
click at [242, 65] on input "False" at bounding box center [243, 65] width 6 height 5
radio input "true"
radio input "false"
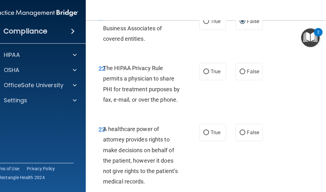
scroll to position [1640, 0]
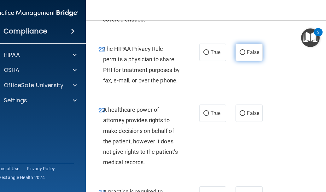
click at [240, 50] on input "False" at bounding box center [243, 52] width 6 height 5
radio input "true"
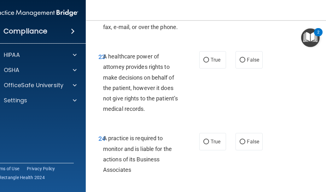
scroll to position [1703, 0]
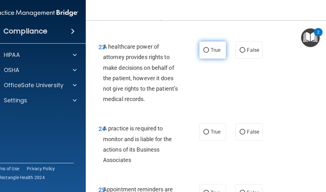
click at [204, 49] on input "True" at bounding box center [206, 50] width 6 height 5
radio input "true"
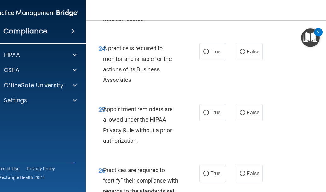
scroll to position [1798, 0]
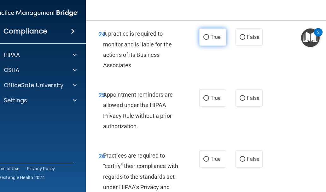
click at [207, 34] on label "True" at bounding box center [212, 36] width 27 height 17
click at [207, 35] on input "True" at bounding box center [206, 37] width 6 height 5
radio input "true"
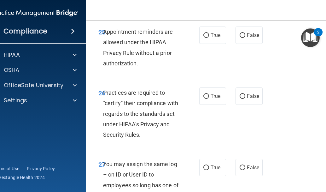
scroll to position [1861, 0]
click at [211, 36] on span "True" at bounding box center [216, 35] width 10 height 6
click at [209, 36] on input "True" at bounding box center [206, 35] width 6 height 5
radio input "true"
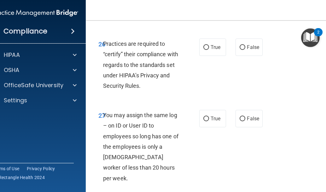
scroll to position [1924, 0]
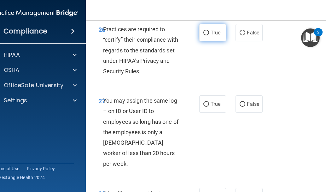
click at [205, 31] on input "True" at bounding box center [206, 33] width 6 height 5
radio input "true"
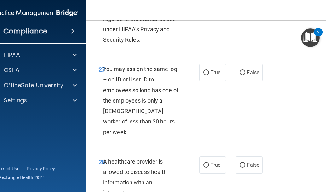
scroll to position [1987, 0]
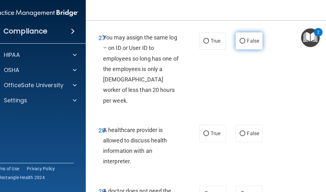
click at [240, 39] on input "False" at bounding box center [243, 41] width 6 height 5
radio input "true"
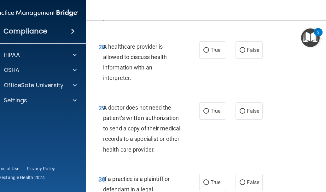
scroll to position [2082, 0]
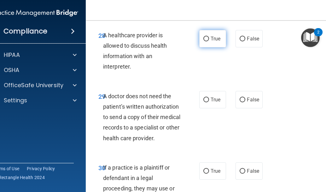
click at [211, 36] on span "True" at bounding box center [216, 39] width 10 height 6
click at [209, 37] on input "True" at bounding box center [206, 39] width 6 height 5
radio input "true"
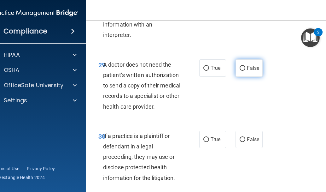
click at [247, 65] on span "False" at bounding box center [253, 68] width 12 height 6
click at [245, 66] on input "False" at bounding box center [243, 68] width 6 height 5
radio input "true"
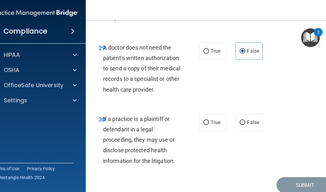
scroll to position [2146, 0]
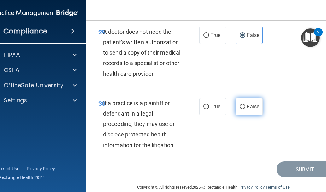
click at [239, 100] on label "False" at bounding box center [249, 106] width 27 height 17
click at [240, 104] on input "False" at bounding box center [243, 106] width 6 height 5
radio input "true"
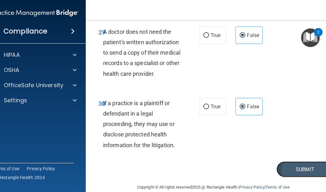
click at [293, 161] on button "Submit" at bounding box center [305, 169] width 57 height 16
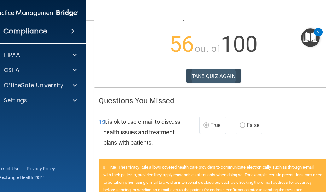
scroll to position [63, 0]
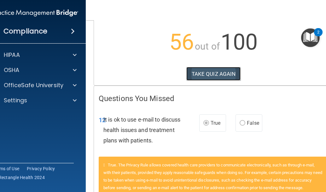
click at [224, 75] on button "TAKE QUIZ AGAIN" at bounding box center [213, 74] width 55 height 14
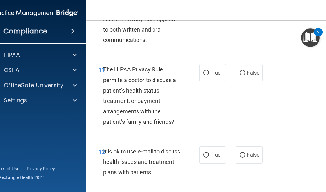
scroll to position [852, 0]
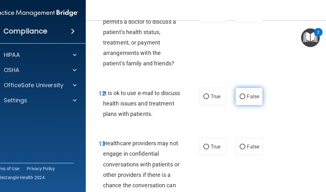
click at [237, 97] on label "False" at bounding box center [249, 96] width 27 height 17
click at [240, 97] on input "False" at bounding box center [243, 96] width 6 height 5
radio input "true"
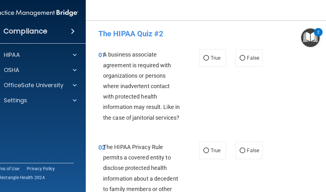
scroll to position [0, 0]
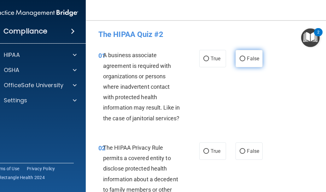
click at [245, 59] on label "False" at bounding box center [249, 58] width 27 height 17
click at [245, 59] on input "False" at bounding box center [243, 58] width 6 height 5
radio input "true"
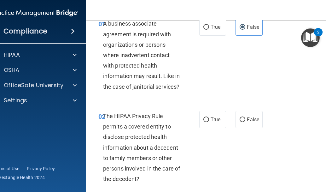
scroll to position [95, 0]
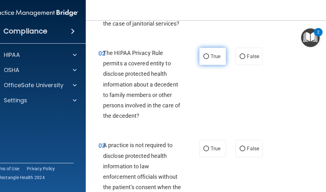
click at [211, 58] on span "True" at bounding box center [216, 56] width 10 height 6
click at [209, 58] on input "True" at bounding box center [206, 56] width 6 height 5
radio input "true"
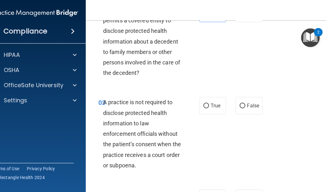
scroll to position [189, 0]
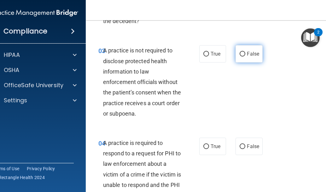
click at [246, 57] on label "False" at bounding box center [249, 53] width 27 height 17
click at [245, 56] on input "False" at bounding box center [243, 54] width 6 height 5
radio input "true"
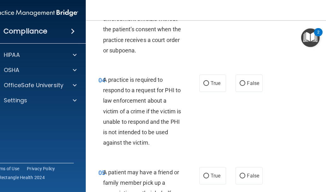
scroll to position [284, 0]
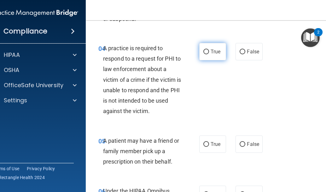
click at [213, 49] on span "True" at bounding box center [216, 52] width 10 height 6
click at [209, 50] on input "True" at bounding box center [206, 52] width 6 height 5
radio input "true"
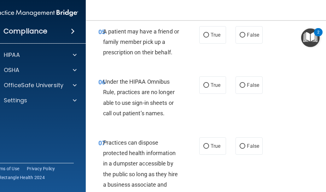
scroll to position [379, 0]
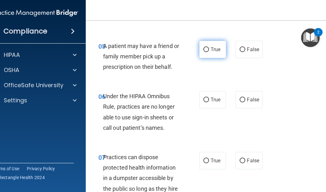
click at [208, 51] on label "True" at bounding box center [212, 49] width 27 height 17
click at [208, 51] on input "True" at bounding box center [206, 49] width 6 height 5
radio input "true"
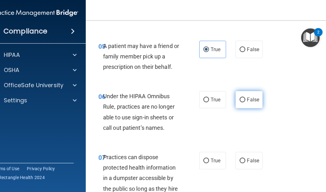
click at [243, 101] on input "False" at bounding box center [243, 99] width 6 height 5
radio input "true"
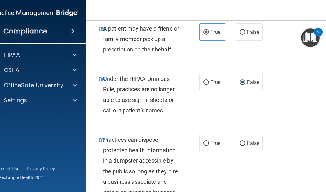
scroll to position [442, 0]
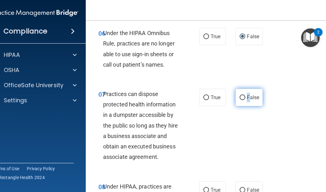
click at [247, 98] on span "False" at bounding box center [253, 97] width 12 height 6
click at [241, 97] on input "False" at bounding box center [243, 97] width 6 height 5
radio input "true"
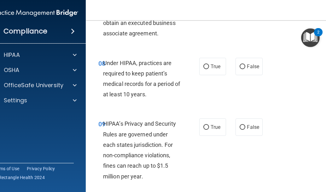
scroll to position [568, 0]
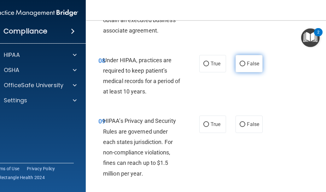
click at [240, 63] on input "False" at bounding box center [243, 64] width 6 height 5
radio input "true"
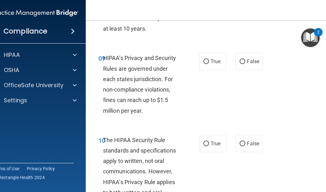
scroll to position [631, 0]
click at [240, 61] on input "False" at bounding box center [243, 61] width 6 height 5
radio input "true"
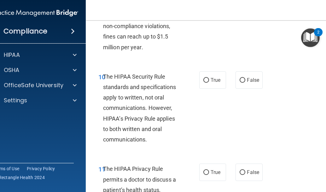
scroll to position [725, 0]
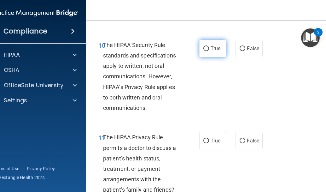
click at [211, 49] on span "True" at bounding box center [216, 48] width 10 height 6
click at [209, 49] on input "True" at bounding box center [206, 48] width 6 height 5
radio input "true"
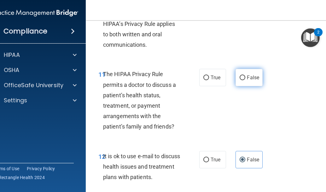
click at [241, 78] on input "False" at bounding box center [243, 77] width 6 height 5
radio input "true"
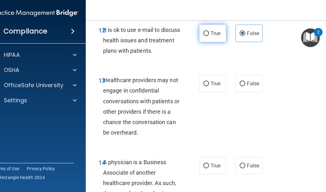
scroll to position [946, 0]
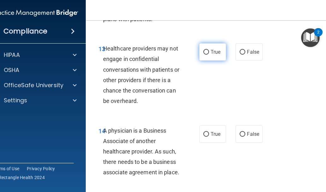
click at [203, 54] on input "True" at bounding box center [206, 52] width 6 height 5
radio input "true"
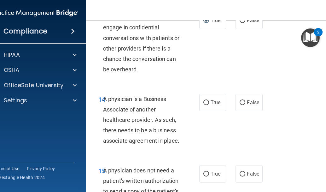
scroll to position [1009, 0]
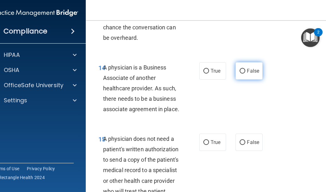
click at [242, 71] on input "False" at bounding box center [243, 71] width 6 height 5
radio input "true"
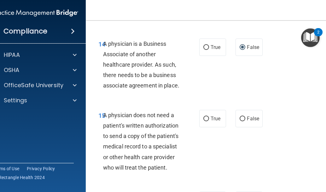
scroll to position [1072, 0]
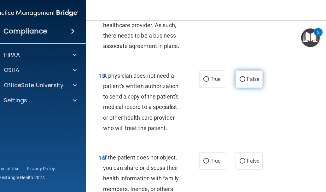
click at [241, 78] on input "False" at bounding box center [243, 79] width 6 height 5
radio input "true"
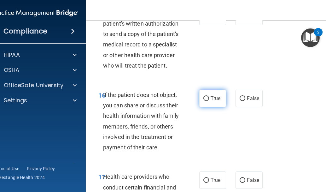
scroll to position [1136, 0]
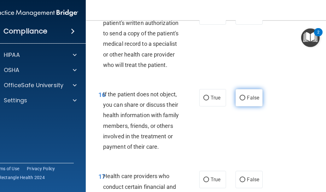
click at [240, 97] on input "False" at bounding box center [243, 98] width 6 height 5
radio input "true"
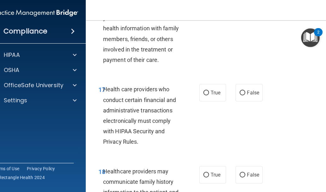
scroll to position [1262, 0]
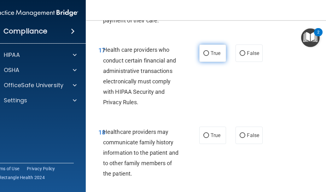
click at [205, 51] on input "True" at bounding box center [206, 53] width 6 height 5
radio input "true"
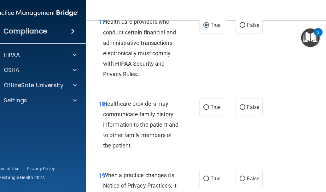
scroll to position [1325, 0]
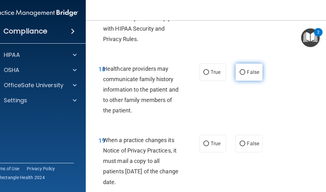
click at [242, 72] on input "False" at bounding box center [243, 72] width 6 height 5
radio input "true"
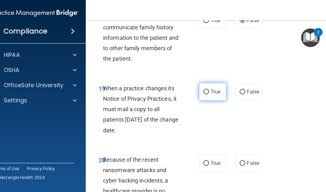
scroll to position [1388, 0]
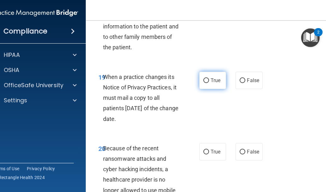
click at [208, 80] on label "True" at bounding box center [212, 80] width 27 height 17
click at [208, 80] on input "True" at bounding box center [206, 80] width 6 height 5
radio input "true"
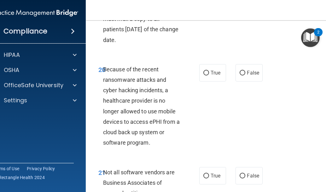
scroll to position [1483, 0]
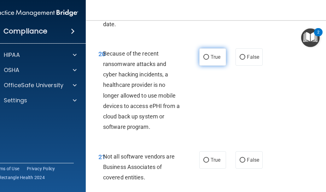
click at [206, 58] on input "True" at bounding box center [206, 57] width 6 height 5
radio input "true"
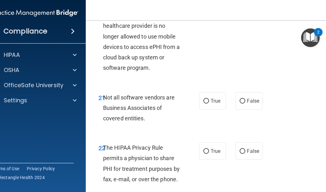
scroll to position [1546, 0]
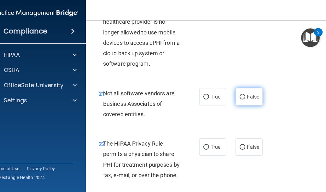
click at [241, 97] on input "False" at bounding box center [243, 97] width 6 height 5
radio input "true"
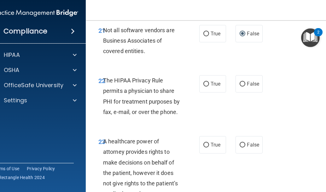
scroll to position [1640, 0]
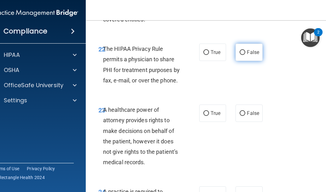
click at [240, 52] on input "False" at bounding box center [243, 52] width 6 height 5
radio input "true"
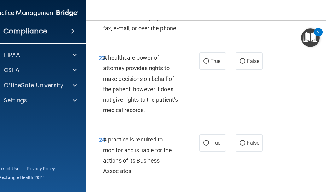
scroll to position [1703, 0]
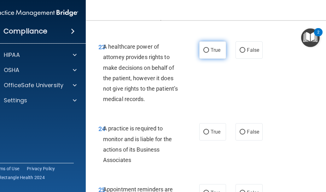
click at [208, 47] on label "True" at bounding box center [212, 49] width 27 height 17
click at [208, 48] on input "True" at bounding box center [206, 50] width 6 height 5
radio input "true"
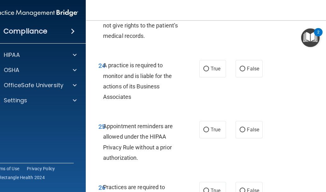
scroll to position [1798, 0]
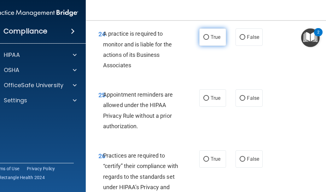
click at [205, 38] on input "True" at bounding box center [206, 37] width 6 height 5
radio input "true"
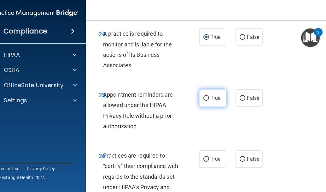
click at [208, 99] on label "True" at bounding box center [212, 97] width 27 height 17
click at [208, 99] on input "True" at bounding box center [206, 98] width 6 height 5
radio input "true"
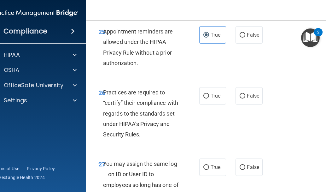
scroll to position [1893, 0]
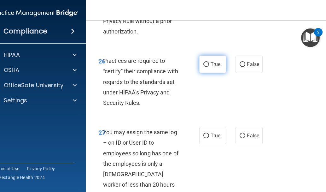
click at [206, 65] on input "True" at bounding box center [206, 64] width 6 height 5
radio input "true"
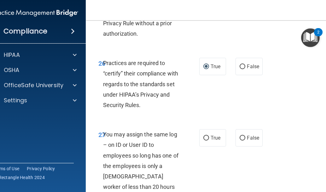
scroll to position [1956, 0]
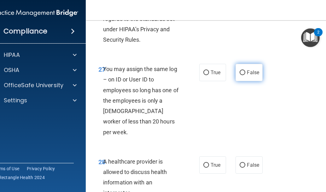
click at [242, 72] on input "False" at bounding box center [243, 72] width 6 height 5
radio input "true"
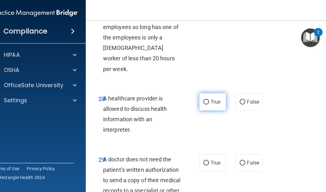
click at [211, 99] on span "True" at bounding box center [216, 102] width 10 height 6
click at [209, 100] on input "True" at bounding box center [206, 102] width 6 height 5
radio input "true"
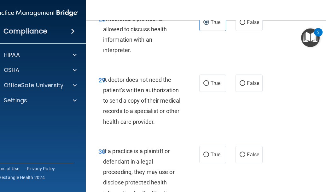
scroll to position [2113, 0]
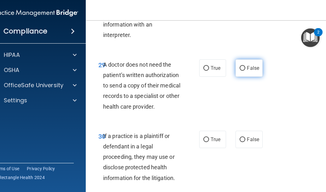
click at [249, 65] on span "False" at bounding box center [253, 68] width 12 height 6
click at [245, 66] on input "False" at bounding box center [243, 68] width 6 height 5
radio input "true"
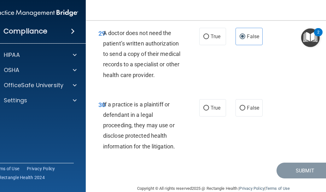
scroll to position [2146, 0]
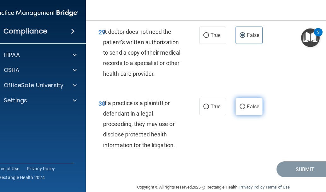
click at [241, 104] on input "False" at bounding box center [243, 106] width 6 height 5
radio input "true"
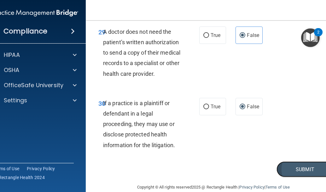
click at [290, 161] on button "Submit" at bounding box center [305, 169] width 57 height 16
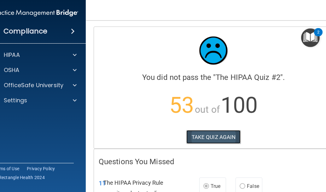
drag, startPoint x: 223, startPoint y: 144, endPoint x: 224, endPoint y: 138, distance: 6.0
click at [223, 143] on button "TAKE QUIZ AGAIN" at bounding box center [213, 137] width 55 height 14
click at [224, 137] on button "TAKE QUIZ AGAIN" at bounding box center [213, 137] width 55 height 14
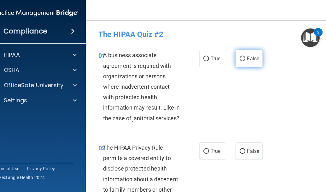
click at [247, 58] on span "False" at bounding box center [253, 59] width 12 height 6
click at [245, 58] on input "False" at bounding box center [243, 58] width 6 height 5
radio input "true"
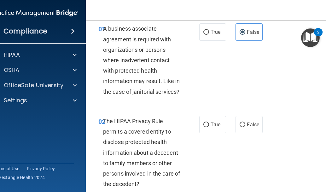
scroll to position [63, 0]
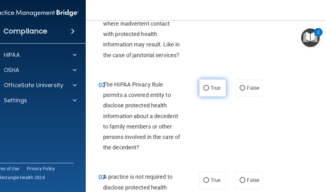
click at [214, 88] on span "True" at bounding box center [216, 88] width 10 height 6
click at [209, 88] on input "True" at bounding box center [206, 88] width 6 height 5
radio input "true"
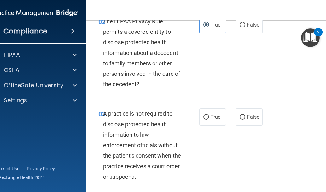
scroll to position [158, 0]
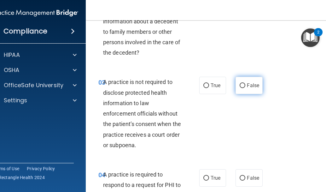
click at [241, 84] on input "False" at bounding box center [243, 85] width 6 height 5
radio input "true"
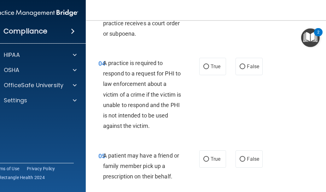
scroll to position [284, 0]
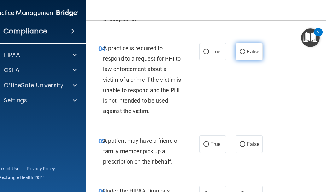
click at [244, 54] on label "False" at bounding box center [249, 51] width 27 height 17
click at [244, 54] on input "False" at bounding box center [243, 52] width 6 height 5
radio input "true"
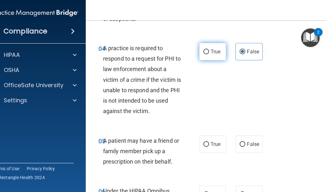
click at [211, 49] on span "True" at bounding box center [216, 52] width 10 height 6
click at [209, 50] on input "True" at bounding box center [206, 52] width 6 height 5
radio input "true"
radio input "false"
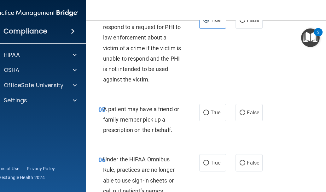
scroll to position [347, 0]
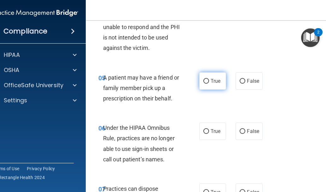
click at [208, 83] on label "True" at bounding box center [212, 80] width 27 height 17
click at [208, 83] on input "True" at bounding box center [206, 81] width 6 height 5
radio input "true"
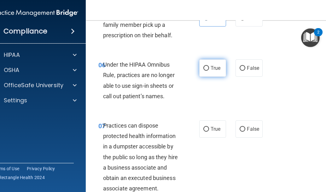
click at [208, 68] on label "True" at bounding box center [212, 67] width 27 height 17
click at [208, 68] on input "True" at bounding box center [206, 68] width 6 height 5
radio input "true"
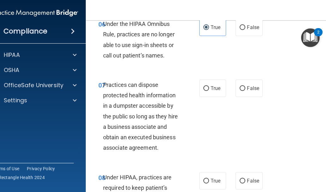
scroll to position [473, 0]
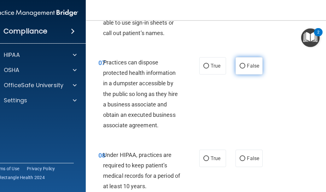
click at [240, 64] on input "False" at bounding box center [243, 66] width 6 height 5
radio input "true"
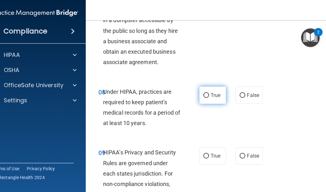
scroll to position [568, 0]
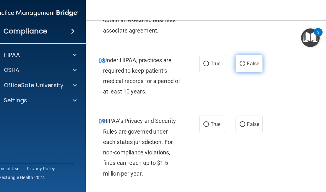
click at [244, 62] on label "False" at bounding box center [249, 63] width 27 height 17
click at [244, 62] on input "False" at bounding box center [243, 64] width 6 height 5
radio input "true"
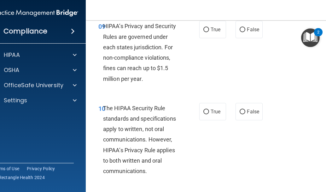
scroll to position [631, 0]
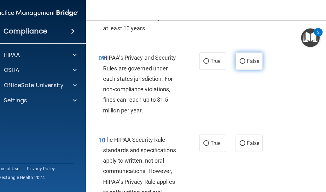
click at [240, 61] on input "False" at bounding box center [243, 61] width 6 height 5
radio input "true"
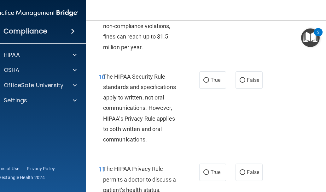
scroll to position [725, 0]
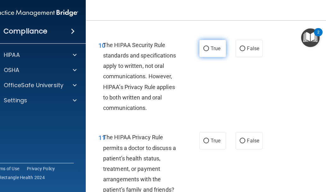
click at [205, 46] on input "True" at bounding box center [206, 48] width 6 height 5
radio input "true"
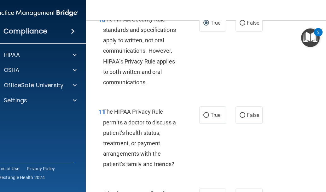
scroll to position [789, 0]
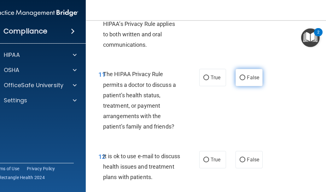
click at [241, 78] on input "False" at bounding box center [243, 77] width 6 height 5
radio input "true"
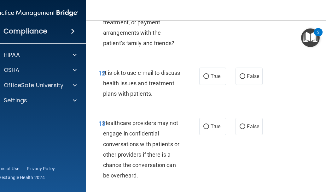
scroll to position [883, 0]
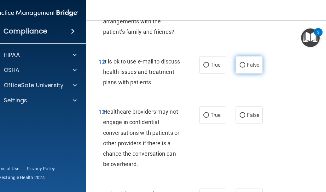
click at [244, 66] on label "False" at bounding box center [249, 64] width 27 height 17
click at [244, 66] on input "False" at bounding box center [243, 65] width 6 height 5
radio input "true"
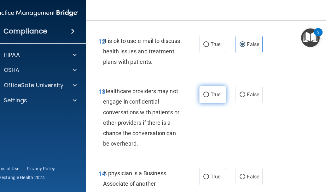
scroll to position [915, 0]
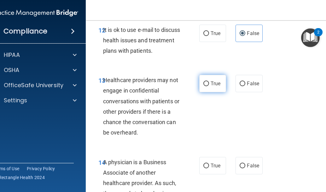
click at [204, 83] on input "True" at bounding box center [206, 83] width 6 height 5
radio input "true"
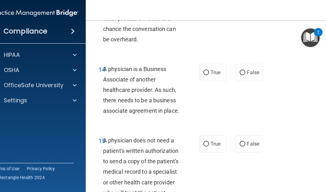
scroll to position [1009, 0]
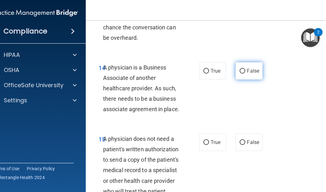
drag, startPoint x: 238, startPoint y: 70, endPoint x: 244, endPoint y: 68, distance: 6.1
click at [244, 68] on label "False" at bounding box center [249, 70] width 27 height 17
click at [244, 69] on input "False" at bounding box center [243, 71] width 6 height 5
radio input "true"
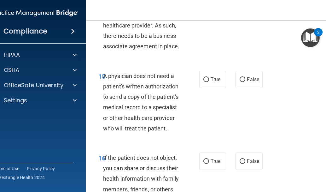
scroll to position [1072, 0]
click at [211, 78] on span "True" at bounding box center [216, 79] width 10 height 6
click at [209, 78] on input "True" at bounding box center [206, 79] width 6 height 5
radio input "true"
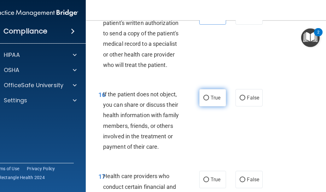
scroll to position [1167, 0]
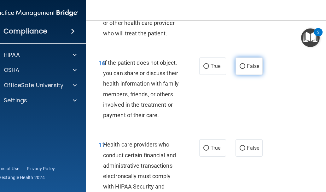
click at [240, 65] on input "False" at bounding box center [243, 66] width 6 height 5
radio input "true"
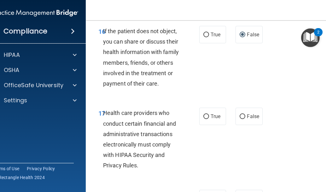
scroll to position [1262, 0]
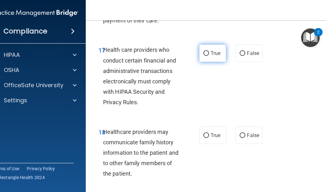
click at [211, 53] on span "True" at bounding box center [216, 53] width 10 height 6
click at [209, 53] on input "True" at bounding box center [206, 53] width 6 height 5
radio input "true"
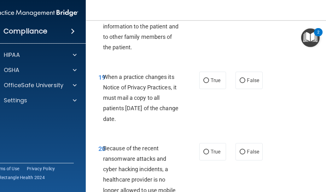
scroll to position [1356, 0]
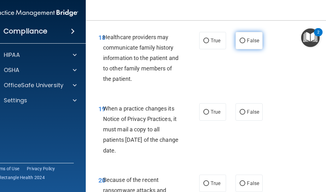
click at [242, 38] on input "False" at bounding box center [243, 40] width 6 height 5
radio input "true"
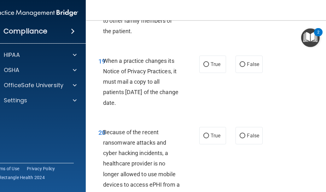
scroll to position [1419, 0]
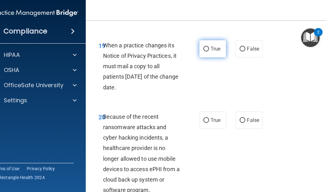
click at [211, 48] on span "True" at bounding box center [216, 49] width 10 height 6
click at [209, 48] on input "True" at bounding box center [206, 49] width 6 height 5
radio input "true"
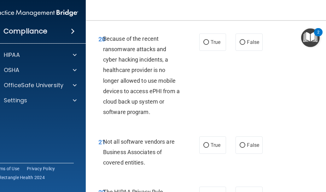
scroll to position [1483, 0]
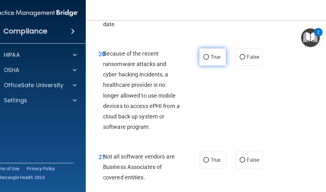
click at [208, 57] on label "True" at bounding box center [212, 56] width 27 height 17
click at [208, 57] on input "True" at bounding box center [206, 57] width 6 height 5
radio input "true"
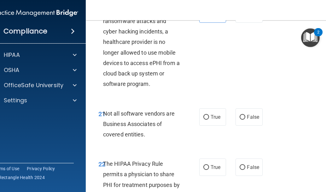
scroll to position [1546, 0]
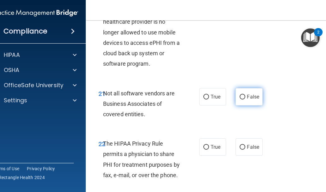
click at [240, 96] on input "False" at bounding box center [243, 97] width 6 height 5
radio input "true"
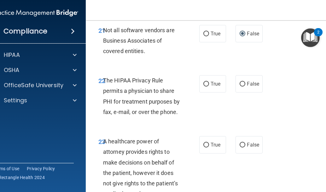
scroll to position [1640, 0]
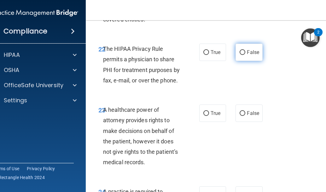
click at [247, 53] on span "False" at bounding box center [253, 52] width 12 height 6
click at [245, 53] on input "False" at bounding box center [243, 52] width 6 height 5
radio input "true"
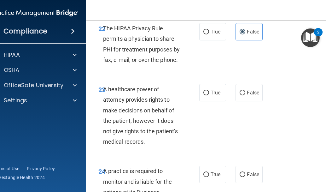
scroll to position [1672, 0]
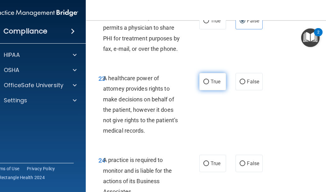
click at [204, 82] on input "True" at bounding box center [206, 81] width 6 height 5
radio input "true"
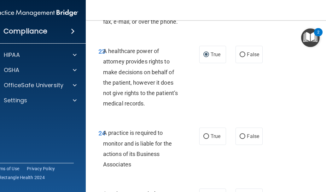
scroll to position [1735, 0]
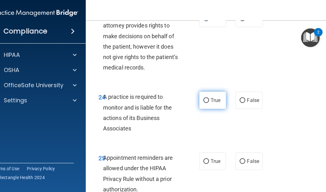
click at [207, 101] on label "True" at bounding box center [212, 99] width 27 height 17
click at [207, 101] on input "True" at bounding box center [206, 100] width 6 height 5
radio input "true"
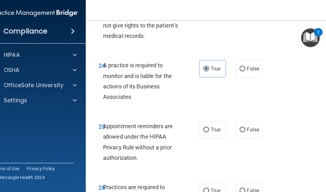
scroll to position [1798, 0]
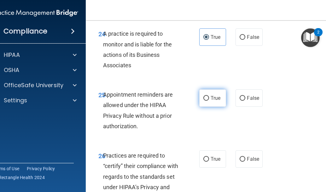
click at [206, 98] on input "True" at bounding box center [206, 98] width 6 height 5
radio input "true"
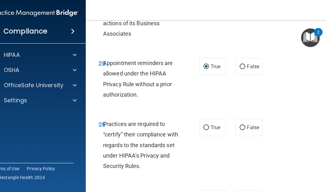
scroll to position [1861, 0]
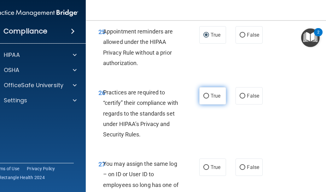
click at [207, 95] on label "True" at bounding box center [212, 95] width 27 height 17
click at [207, 95] on input "True" at bounding box center [206, 96] width 6 height 5
radio input "true"
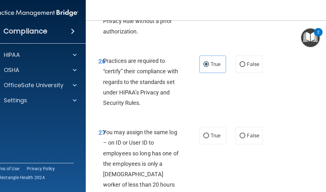
scroll to position [1924, 0]
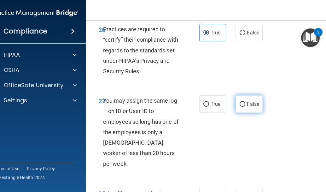
click at [241, 105] on input "False" at bounding box center [243, 104] width 6 height 5
radio input "true"
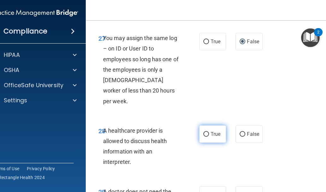
scroll to position [1987, 0]
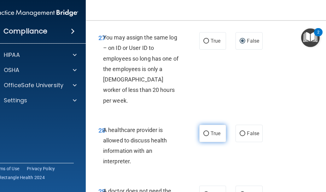
click at [211, 130] on span "True" at bounding box center [216, 133] width 10 height 6
click at [209, 131] on input "True" at bounding box center [206, 133] width 6 height 5
radio input "true"
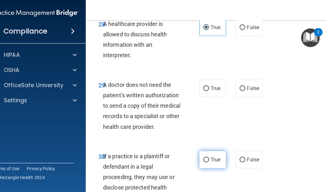
scroll to position [2082, 0]
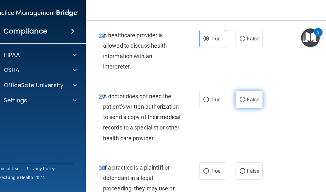
click at [241, 97] on input "False" at bounding box center [243, 99] width 6 height 5
radio input "true"
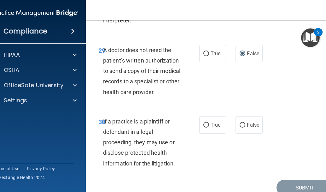
scroll to position [2146, 0]
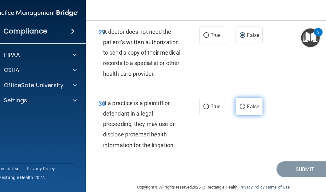
click at [243, 104] on input "False" at bounding box center [243, 106] width 6 height 5
radio input "true"
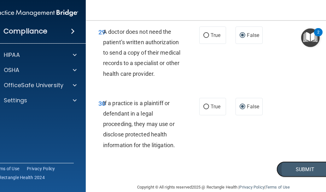
click at [293, 161] on button "Submit" at bounding box center [305, 169] width 57 height 16
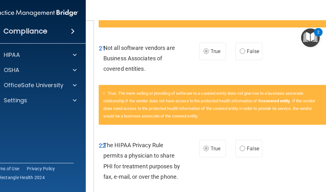
scroll to position [1009, 0]
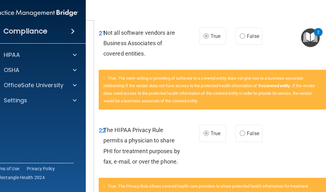
click at [309, 38] on img "Open Resource Center, 2 new notifications" at bounding box center [310, 37] width 19 height 19
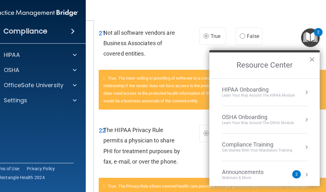
click at [257, 145] on div "Compliance Training" at bounding box center [257, 144] width 70 height 7
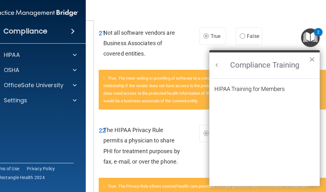
scroll to position [0, 0]
click at [266, 89] on div "HIPAA Training for Members" at bounding box center [249, 89] width 70 height 6
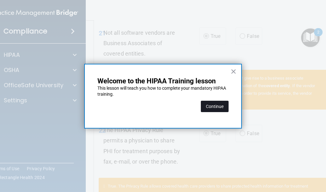
click at [217, 105] on button "Continue" at bounding box center [215, 106] width 28 height 11
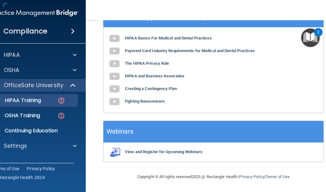
scroll to position [49, 0]
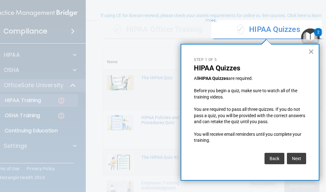
click at [313, 50] on button "×" at bounding box center [311, 51] width 6 height 10
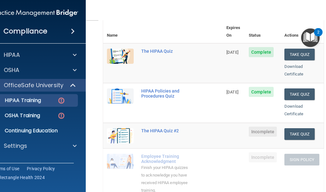
scroll to position [112, 0]
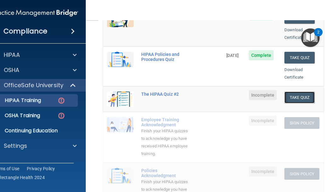
click at [299, 91] on button "Take Quiz" at bounding box center [300, 97] width 30 height 12
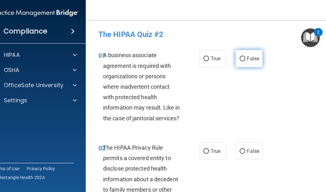
click at [240, 59] on input "False" at bounding box center [243, 58] width 6 height 5
radio input "true"
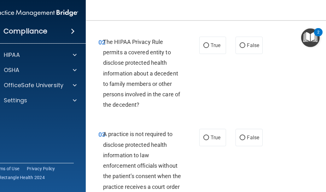
scroll to position [95, 0]
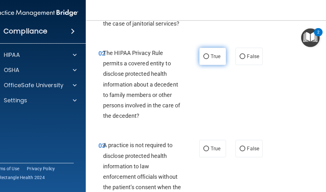
click at [203, 56] on input "True" at bounding box center [206, 56] width 6 height 5
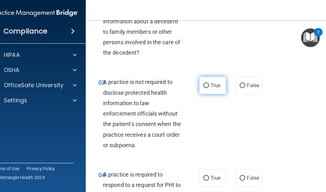
scroll to position [189, 0]
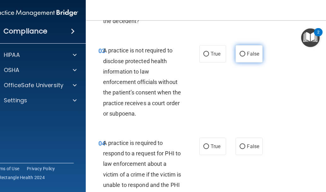
click at [243, 53] on input "False" at bounding box center [243, 54] width 6 height 5
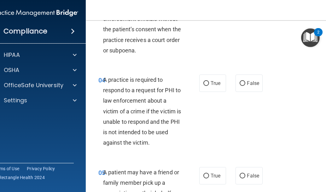
scroll to position [284, 0]
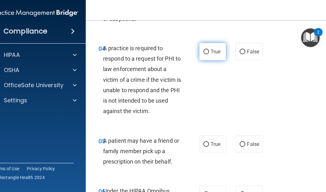
click at [213, 55] on label "True" at bounding box center [212, 51] width 27 height 17
click at [209, 54] on input "True" at bounding box center [206, 52] width 6 height 5
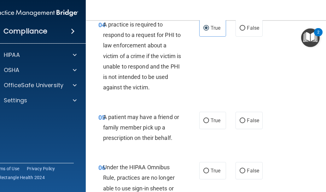
scroll to position [347, 0]
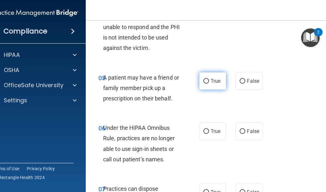
click at [211, 80] on span "True" at bounding box center [216, 81] width 10 height 6
click at [209, 80] on input "True" at bounding box center [206, 81] width 6 height 5
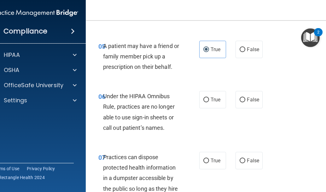
scroll to position [410, 0]
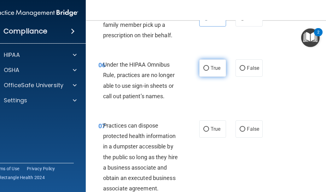
click at [218, 69] on span "True" at bounding box center [216, 68] width 10 height 6
click at [209, 69] on input "True" at bounding box center [206, 68] width 6 height 5
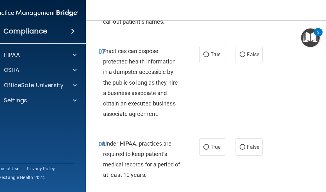
scroll to position [473, 0]
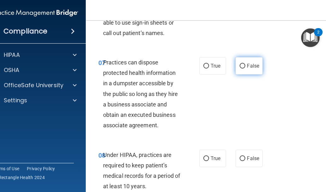
click at [241, 64] on input "False" at bounding box center [243, 66] width 6 height 5
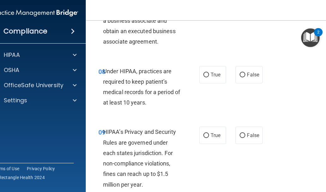
scroll to position [568, 0]
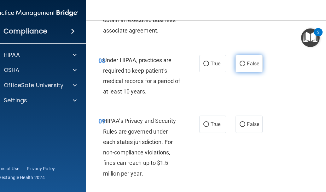
click at [244, 64] on label "False" at bounding box center [249, 63] width 27 height 17
click at [244, 64] on input "False" at bounding box center [243, 64] width 6 height 5
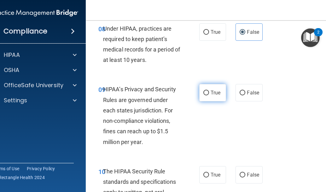
scroll to position [631, 0]
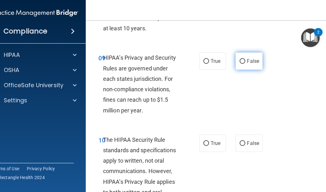
click at [247, 63] on span "False" at bounding box center [253, 61] width 12 height 6
click at [245, 63] on input "False" at bounding box center [243, 61] width 6 height 5
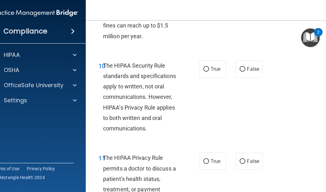
scroll to position [725, 0]
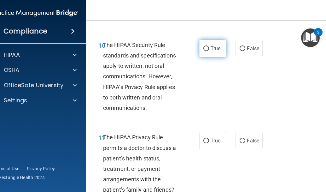
click at [204, 51] on input "True" at bounding box center [206, 48] width 6 height 5
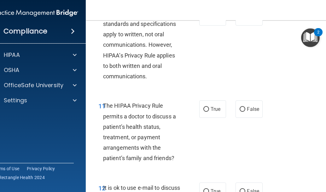
scroll to position [789, 0]
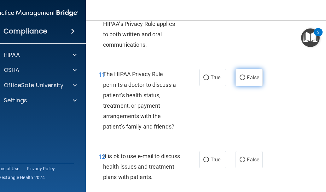
click at [247, 78] on span "False" at bounding box center [253, 77] width 12 height 6
click at [245, 78] on input "False" at bounding box center [243, 77] width 6 height 5
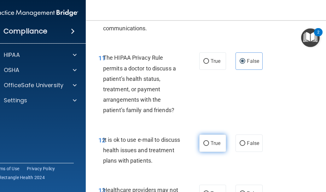
scroll to position [820, 0]
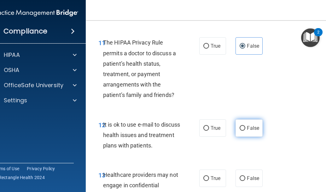
click at [244, 127] on label "False" at bounding box center [249, 127] width 27 height 17
click at [244, 127] on input "False" at bounding box center [243, 128] width 6 height 5
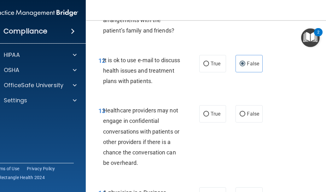
scroll to position [915, 0]
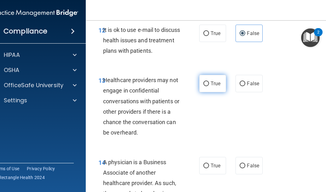
click at [204, 81] on input "True" at bounding box center [206, 83] width 6 height 5
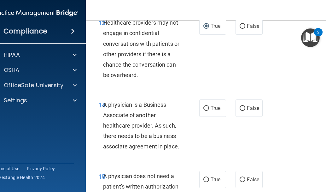
scroll to position [978, 0]
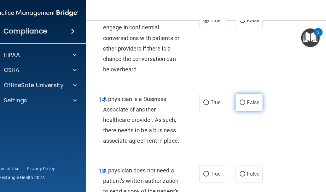
click at [247, 101] on span "False" at bounding box center [253, 102] width 12 height 6
click at [245, 101] on input "False" at bounding box center [243, 102] width 6 height 5
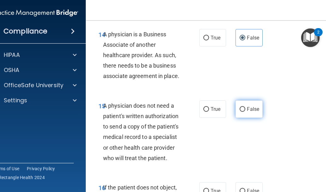
scroll to position [1041, 0]
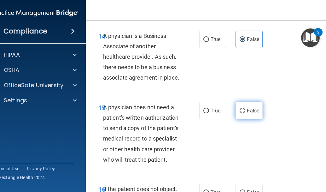
click at [248, 112] on span "False" at bounding box center [253, 111] width 12 height 6
click at [245, 112] on input "False" at bounding box center [243, 111] width 6 height 5
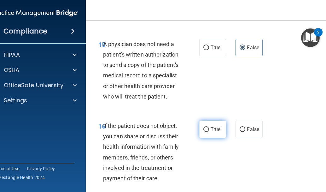
scroll to position [1136, 0]
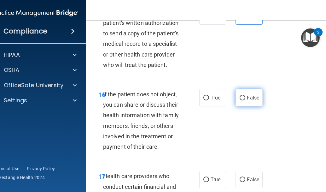
click at [247, 97] on span "False" at bounding box center [253, 98] width 12 height 6
click at [245, 97] on input "False" at bounding box center [243, 98] width 6 height 5
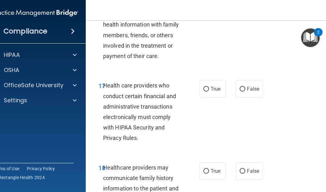
scroll to position [1262, 0]
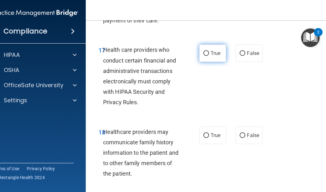
click at [211, 52] on span "True" at bounding box center [216, 53] width 10 height 6
click at [209, 52] on input "True" at bounding box center [206, 53] width 6 height 5
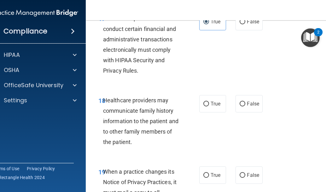
scroll to position [1325, 0]
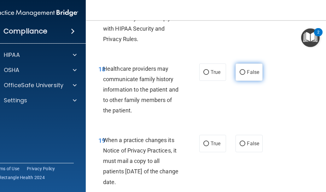
click at [247, 71] on span "False" at bounding box center [253, 72] width 12 height 6
click at [245, 71] on input "False" at bounding box center [243, 72] width 6 height 5
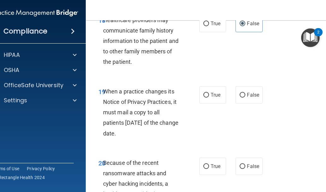
scroll to position [1388, 0]
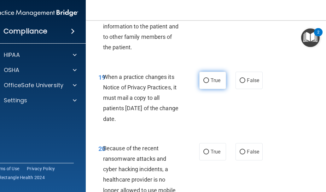
click at [214, 82] on span "True" at bounding box center [216, 80] width 10 height 6
click at [209, 82] on input "True" at bounding box center [206, 80] width 6 height 5
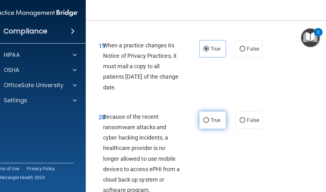
click at [207, 123] on label "True" at bounding box center [212, 119] width 27 height 17
click at [207, 123] on input "True" at bounding box center [206, 120] width 6 height 5
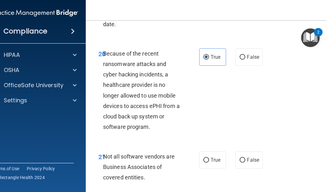
scroll to position [1546, 0]
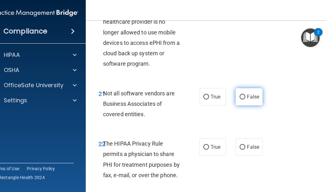
click at [240, 98] on input "False" at bounding box center [243, 97] width 6 height 5
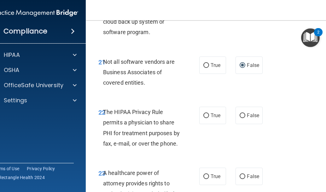
scroll to position [1640, 0]
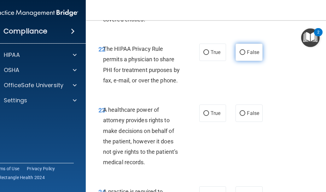
click at [240, 54] on input "False" at bounding box center [243, 52] width 6 height 5
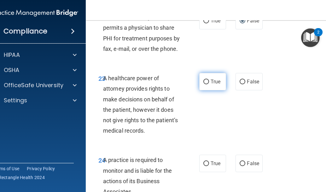
click at [208, 82] on label "True" at bounding box center [212, 81] width 27 height 17
click at [208, 82] on input "True" at bounding box center [206, 81] width 6 height 5
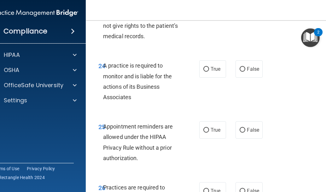
scroll to position [1766, 0]
click at [215, 72] on label "True" at bounding box center [212, 68] width 27 height 17
click at [209, 71] on input "True" at bounding box center [206, 69] width 6 height 5
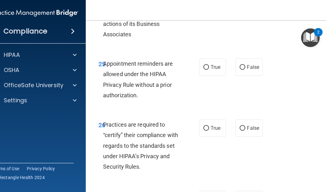
scroll to position [1830, 0]
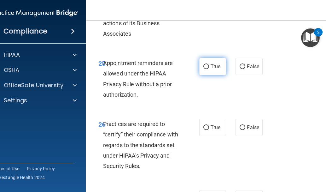
click at [211, 68] on span "True" at bounding box center [216, 66] width 10 height 6
click at [209, 68] on input "True" at bounding box center [206, 66] width 6 height 5
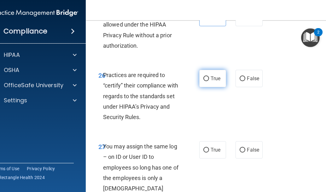
scroll to position [1893, 0]
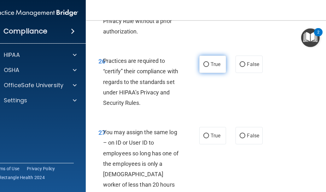
click at [211, 62] on span "True" at bounding box center [216, 64] width 10 height 6
click at [209, 62] on input "True" at bounding box center [206, 64] width 6 height 5
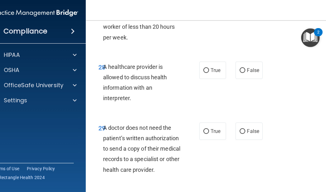
scroll to position [1956, 0]
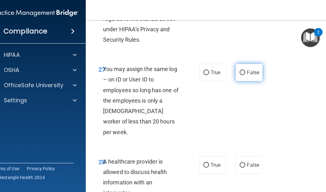
click at [248, 71] on span "False" at bounding box center [253, 72] width 12 height 6
click at [245, 71] on input "False" at bounding box center [243, 72] width 6 height 5
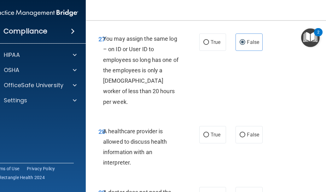
scroll to position [2050, 0]
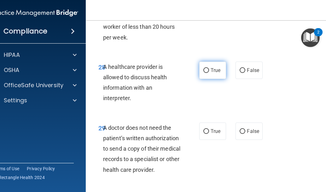
click at [211, 67] on span "True" at bounding box center [216, 70] width 10 height 6
click at [209, 68] on input "True" at bounding box center [206, 70] width 6 height 5
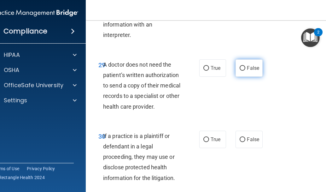
click at [241, 66] on input "False" at bounding box center [243, 68] width 6 height 5
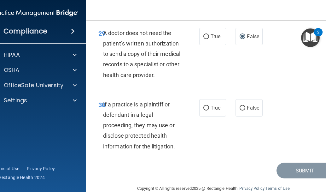
scroll to position [2146, 0]
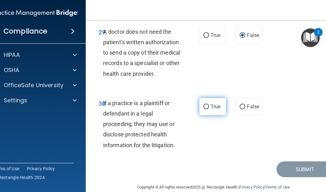
click at [211, 103] on span "True" at bounding box center [216, 106] width 10 height 6
click at [209, 104] on input "True" at bounding box center [206, 106] width 6 height 5
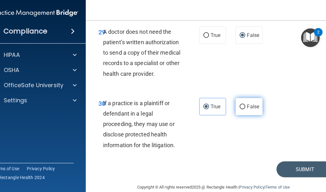
click at [240, 104] on input "False" at bounding box center [243, 106] width 6 height 5
click at [290, 161] on button "Submit" at bounding box center [305, 169] width 57 height 16
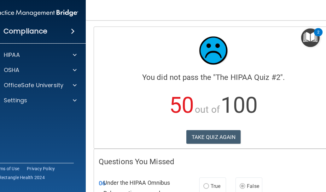
click at [312, 33] on img "Open Resource Center, 2 new notifications" at bounding box center [310, 37] width 19 height 19
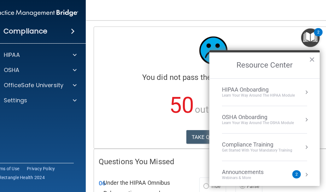
click at [254, 145] on div "Compliance Training" at bounding box center [257, 144] width 70 height 7
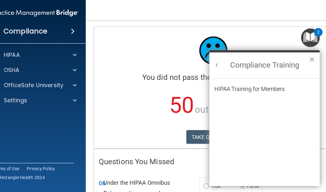
click at [251, 93] on li "HIPAA Training for Members" at bounding box center [264, 92] width 100 height 13
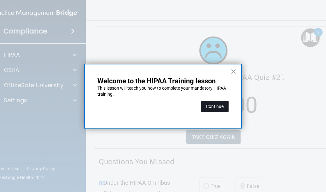
click at [212, 106] on button "Continue" at bounding box center [215, 106] width 28 height 11
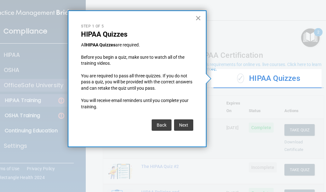
click at [200, 18] on button "×" at bounding box center [198, 18] width 6 height 10
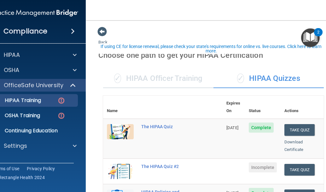
scroll to position [63, 0]
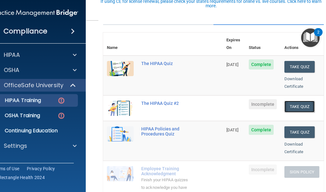
click at [303, 101] on button "Take Quiz" at bounding box center [300, 107] width 30 height 12
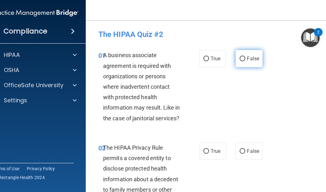
click at [244, 60] on label "False" at bounding box center [249, 58] width 27 height 17
click at [244, 60] on input "False" at bounding box center [243, 58] width 6 height 5
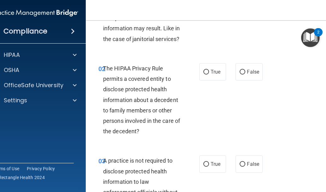
scroll to position [95, 0]
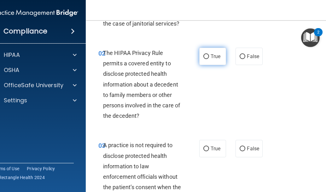
click at [208, 58] on label "True" at bounding box center [212, 56] width 27 height 17
click at [208, 58] on input "True" at bounding box center [206, 56] width 6 height 5
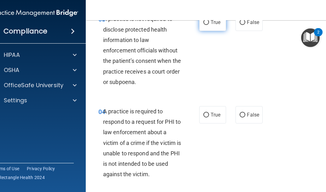
scroll to position [158, 0]
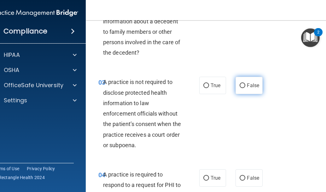
click at [240, 87] on input "False" at bounding box center [243, 85] width 6 height 5
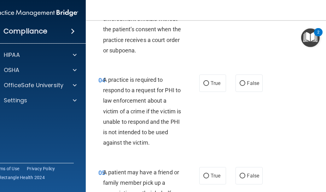
scroll to position [284, 0]
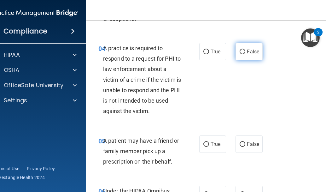
click at [240, 55] on label "False" at bounding box center [249, 51] width 27 height 17
click at [240, 54] on input "False" at bounding box center [243, 52] width 6 height 5
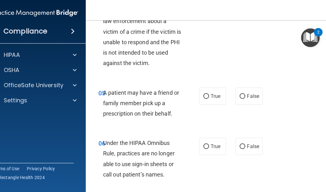
scroll to position [347, 0]
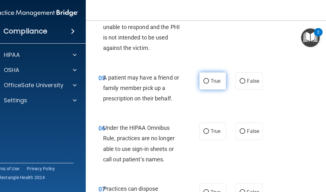
click at [211, 79] on span "True" at bounding box center [216, 81] width 10 height 6
click at [209, 79] on input "True" at bounding box center [206, 81] width 6 height 5
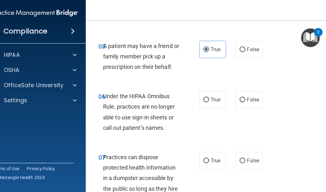
scroll to position [410, 0]
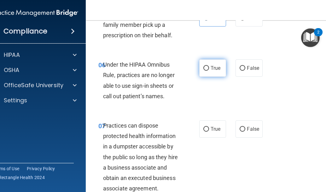
click at [208, 67] on label "True" at bounding box center [212, 67] width 27 height 17
click at [208, 67] on input "True" at bounding box center [206, 68] width 6 height 5
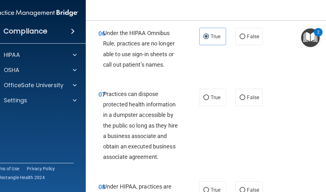
scroll to position [473, 0]
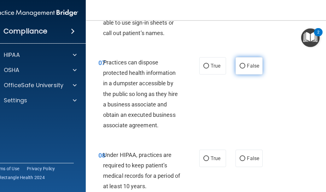
click at [241, 68] on input "False" at bounding box center [243, 66] width 6 height 5
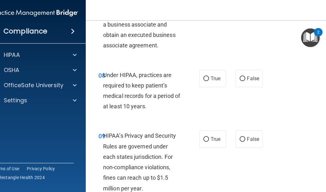
scroll to position [568, 0]
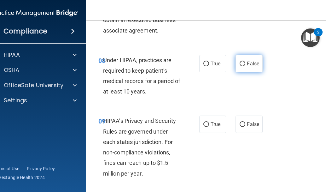
click at [243, 64] on input "False" at bounding box center [243, 64] width 6 height 5
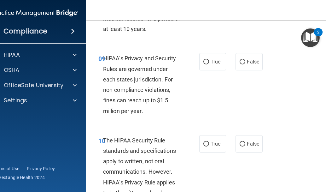
scroll to position [631, 0]
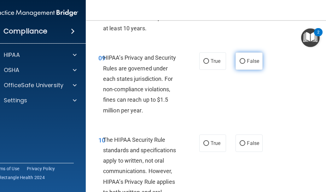
click at [244, 60] on label "False" at bounding box center [249, 60] width 27 height 17
click at [244, 60] on input "False" at bounding box center [243, 61] width 6 height 5
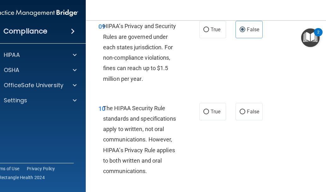
scroll to position [694, 0]
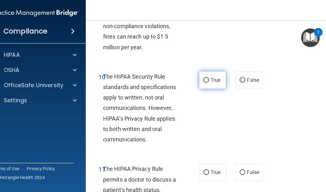
click at [214, 77] on span "True" at bounding box center [216, 80] width 10 height 6
click at [209, 78] on input "True" at bounding box center [206, 80] width 6 height 5
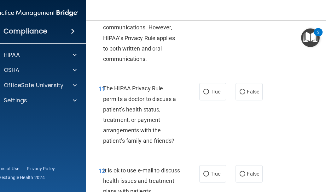
scroll to position [789, 0]
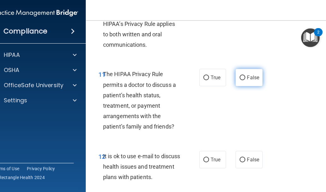
click at [253, 79] on span "False" at bounding box center [253, 77] width 12 height 6
click at [245, 79] on input "False" at bounding box center [243, 77] width 6 height 5
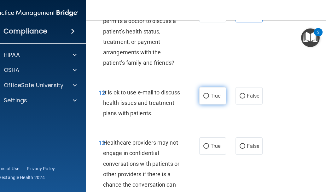
scroll to position [852, 0]
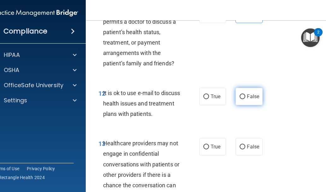
click at [249, 97] on span "False" at bounding box center [253, 96] width 12 height 6
click at [245, 97] on input "False" at bounding box center [243, 96] width 6 height 5
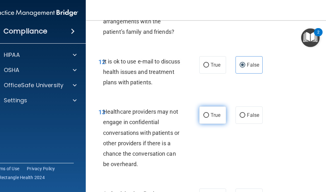
click at [204, 115] on input "True" at bounding box center [206, 115] width 6 height 5
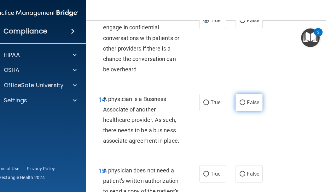
click at [244, 102] on label "False" at bounding box center [249, 102] width 27 height 17
click at [244, 102] on input "False" at bounding box center [243, 102] width 6 height 5
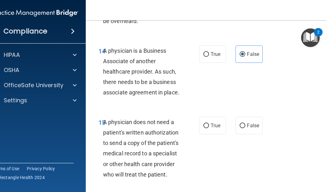
scroll to position [1041, 0]
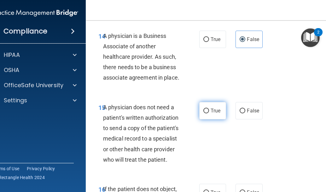
click at [207, 110] on input "True" at bounding box center [206, 111] width 6 height 5
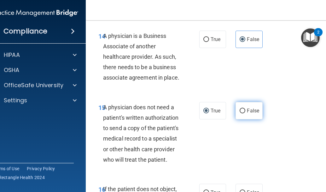
click at [244, 108] on label "False" at bounding box center [249, 110] width 27 height 17
click at [244, 109] on input "False" at bounding box center [243, 111] width 6 height 5
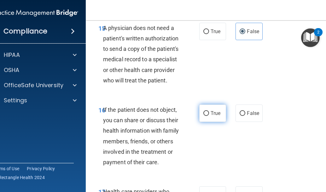
scroll to position [1136, 0]
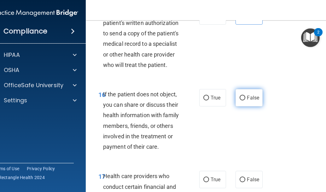
click at [244, 96] on label "False" at bounding box center [249, 97] width 27 height 17
click at [244, 96] on input "False" at bounding box center [243, 98] width 6 height 5
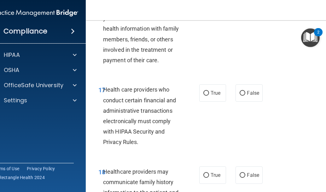
scroll to position [1230, 0]
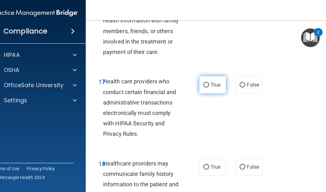
click at [206, 87] on input "True" at bounding box center [206, 85] width 6 height 5
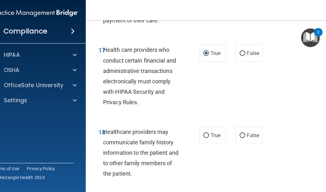
scroll to position [1325, 0]
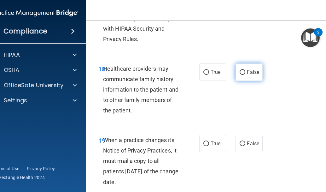
click at [240, 72] on input "False" at bounding box center [243, 72] width 6 height 5
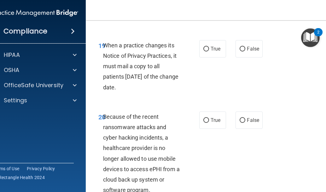
scroll to position [1356, 0]
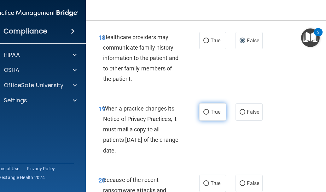
click at [212, 113] on span "True" at bounding box center [216, 112] width 10 height 6
click at [209, 113] on input "True" at bounding box center [206, 112] width 6 height 5
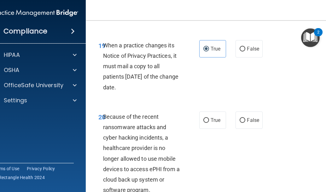
scroll to position [1451, 0]
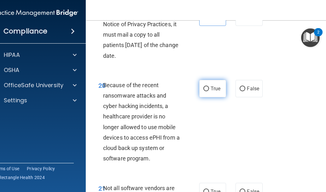
click at [200, 81] on label "True" at bounding box center [212, 88] width 27 height 17
click at [203, 86] on input "True" at bounding box center [206, 88] width 6 height 5
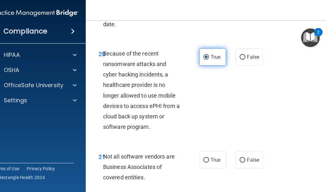
click at [205, 55] on input "True" at bounding box center [206, 57] width 6 height 5
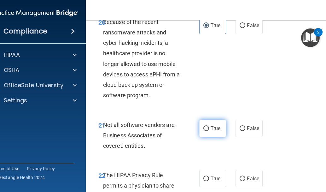
scroll to position [1546, 0]
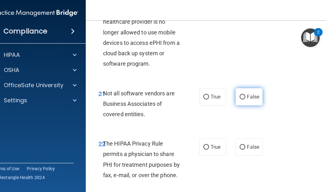
click at [240, 97] on input "False" at bounding box center [243, 97] width 6 height 5
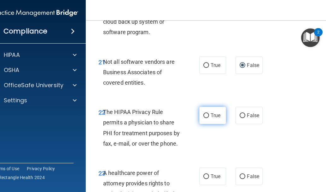
scroll to position [1609, 0]
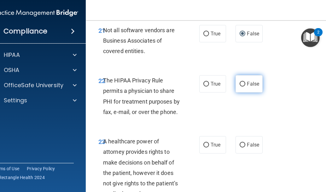
click at [243, 84] on input "False" at bounding box center [243, 84] width 6 height 5
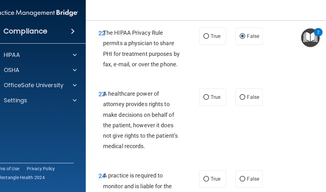
scroll to position [1672, 0]
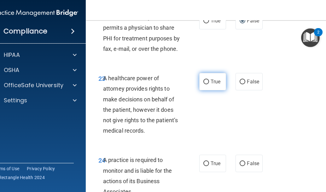
click at [211, 83] on span "True" at bounding box center [216, 82] width 10 height 6
click at [209, 83] on input "True" at bounding box center [206, 81] width 6 height 5
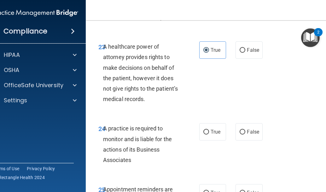
scroll to position [1735, 0]
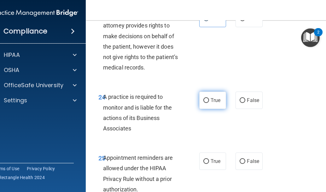
click at [204, 101] on input "True" at bounding box center [206, 100] width 6 height 5
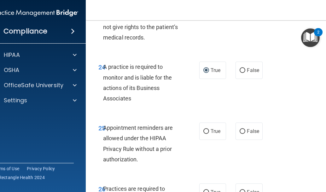
scroll to position [1798, 0]
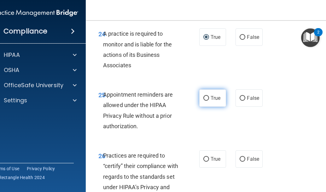
click at [211, 100] on span "True" at bounding box center [216, 98] width 10 height 6
click at [209, 100] on input "True" at bounding box center [206, 98] width 6 height 5
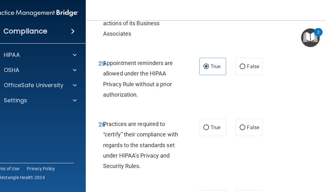
scroll to position [1861, 0]
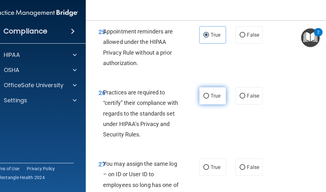
click at [205, 95] on input "True" at bounding box center [206, 96] width 6 height 5
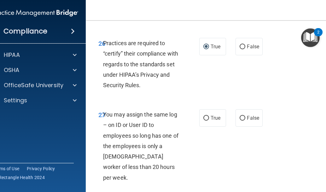
scroll to position [1924, 0]
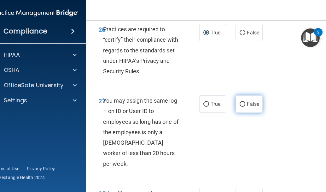
click at [238, 108] on label "False" at bounding box center [249, 103] width 27 height 17
click at [240, 107] on input "False" at bounding box center [243, 104] width 6 height 5
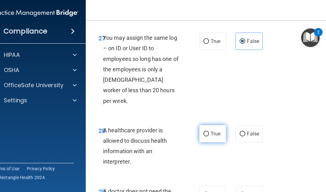
scroll to position [1987, 0]
click at [208, 125] on label "True" at bounding box center [212, 133] width 27 height 17
click at [208, 131] on input "True" at bounding box center [206, 133] width 6 height 5
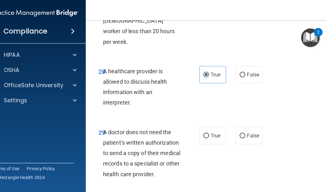
scroll to position [2050, 0]
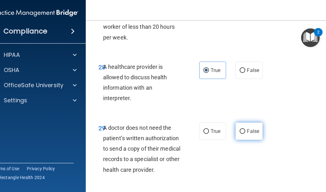
click at [243, 122] on label "False" at bounding box center [249, 130] width 27 height 17
click at [243, 129] on input "False" at bounding box center [243, 131] width 6 height 5
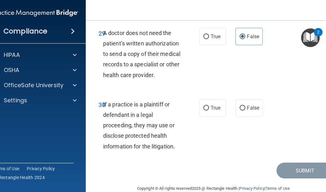
scroll to position [2146, 0]
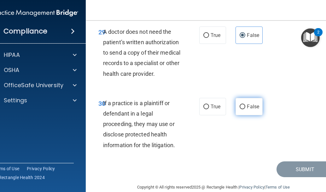
click at [248, 103] on span "False" at bounding box center [253, 106] width 12 height 6
click at [245, 104] on input "False" at bounding box center [243, 106] width 6 height 5
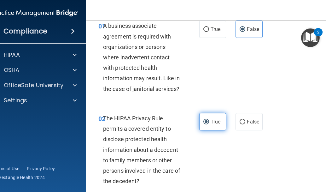
scroll to position [0, 0]
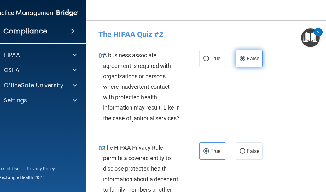
click at [254, 58] on span "False" at bounding box center [253, 59] width 12 height 6
click at [245, 58] on input "False" at bounding box center [243, 58] width 6 height 5
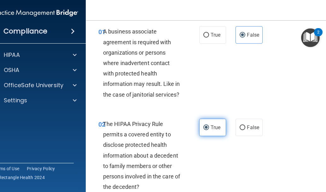
scroll to position [63, 0]
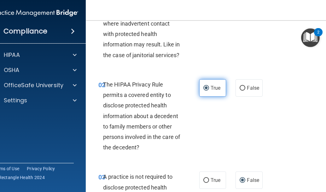
click at [211, 87] on span "True" at bounding box center [216, 88] width 10 height 6
click at [209, 87] on input "True" at bounding box center [206, 88] width 6 height 5
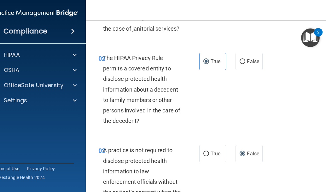
scroll to position [126, 0]
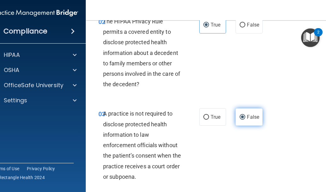
click at [251, 118] on span "False" at bounding box center [253, 117] width 12 height 6
click at [245, 118] on input "False" at bounding box center [243, 117] width 6 height 5
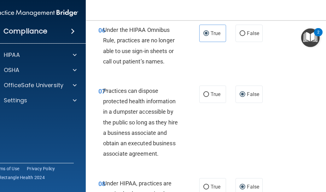
scroll to position [473, 0]
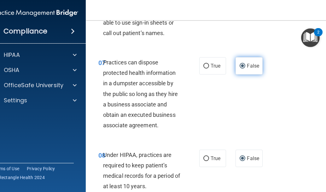
click at [244, 62] on label "False" at bounding box center [249, 65] width 27 height 17
click at [244, 64] on input "False" at bounding box center [243, 66] width 6 height 5
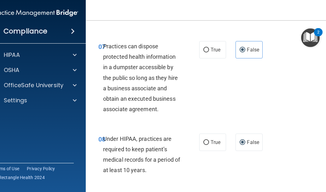
scroll to position [505, 0]
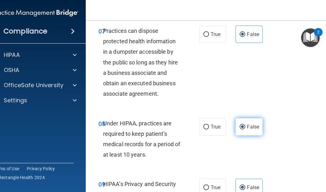
click at [253, 130] on label "False" at bounding box center [249, 126] width 27 height 17
click at [245, 129] on input "False" at bounding box center [243, 127] width 6 height 5
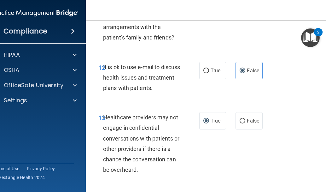
scroll to position [883, 0]
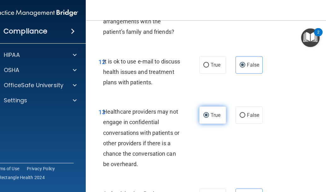
click at [211, 116] on span "True" at bounding box center [216, 115] width 10 height 6
click at [209, 116] on input "True" at bounding box center [206, 115] width 6 height 5
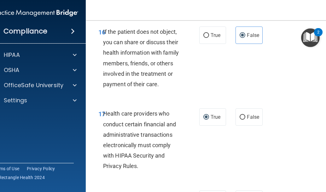
scroll to position [1199, 0]
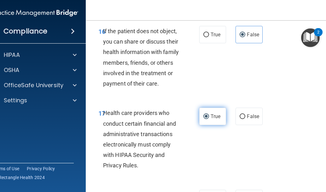
click at [207, 119] on input "True" at bounding box center [206, 116] width 6 height 5
click at [211, 118] on span "True" at bounding box center [216, 116] width 10 height 6
click at [209, 118] on input "True" at bounding box center [206, 116] width 6 height 5
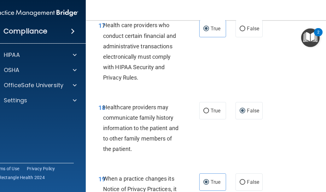
scroll to position [1293, 0]
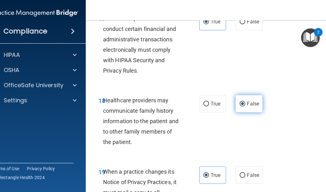
click at [243, 105] on input "False" at bounding box center [243, 104] width 6 height 5
click at [247, 104] on span "False" at bounding box center [253, 104] width 12 height 6
click at [245, 104] on input "False" at bounding box center [243, 104] width 6 height 5
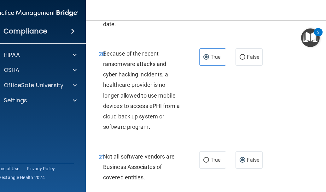
scroll to position [1546, 0]
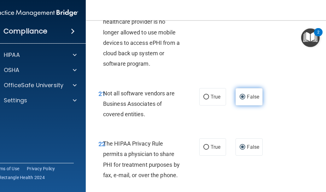
click at [250, 98] on span "False" at bounding box center [253, 97] width 12 height 6
click at [245, 98] on input "False" at bounding box center [243, 97] width 6 height 5
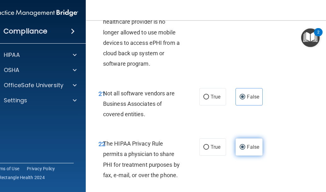
click at [247, 146] on span "False" at bounding box center [253, 147] width 12 height 6
click at [245, 146] on input "False" at bounding box center [243, 147] width 6 height 5
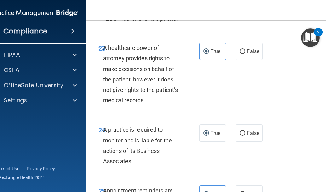
scroll to position [1703, 0]
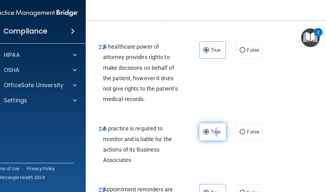
drag, startPoint x: 214, startPoint y: 130, endPoint x: 221, endPoint y: 129, distance: 6.3
click at [214, 129] on span "True" at bounding box center [216, 132] width 10 height 6
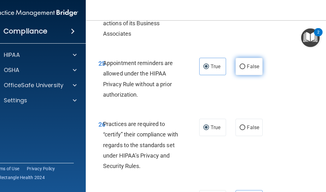
scroll to position [1766, 0]
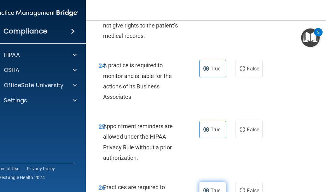
click at [214, 185] on label "True" at bounding box center [212, 190] width 27 height 17
click at [209, 188] on input "True" at bounding box center [206, 190] width 6 height 5
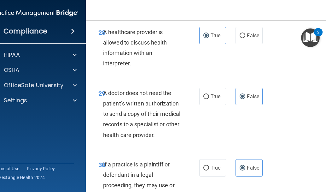
scroll to position [2146, 0]
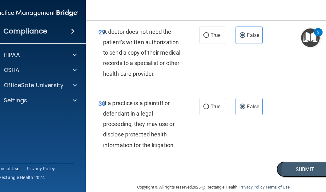
click at [289, 161] on button "Submit" at bounding box center [305, 169] width 57 height 16
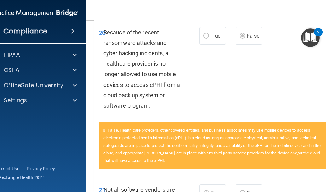
scroll to position [1136, 0]
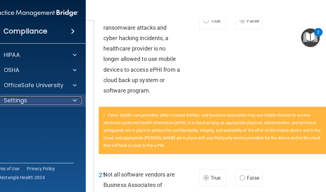
click at [67, 101] on div at bounding box center [74, 101] width 16 height 8
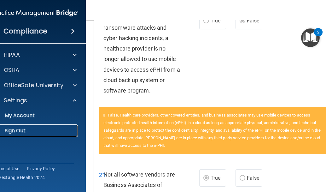
click at [13, 129] on p "Sign Out" at bounding box center [32, 130] width 86 height 6
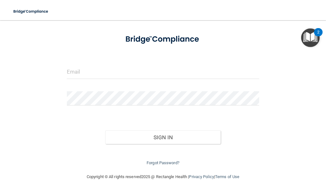
scroll to position [29, 0]
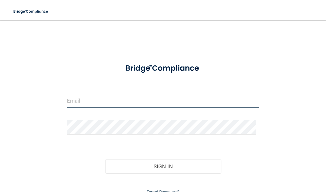
click at [109, 100] on input "email" at bounding box center [163, 101] width 193 height 14
type input "[PERSON_NAME][EMAIL_ADDRESS][DOMAIN_NAME]"
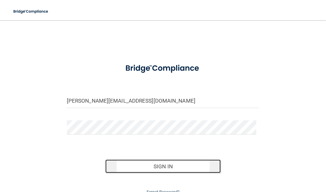
click at [156, 165] on button "Sign In" at bounding box center [162, 166] width 115 height 14
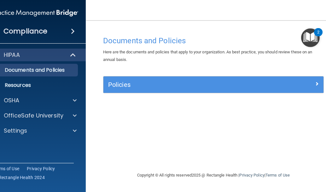
click at [320, 43] on img "Open Resource Center, 2 new notifications" at bounding box center [310, 37] width 19 height 19
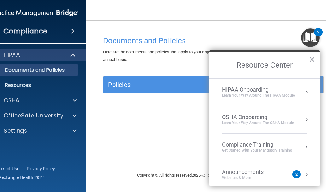
click at [257, 144] on div "Compliance Training" at bounding box center [257, 144] width 70 height 7
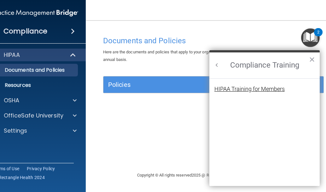
click at [274, 91] on div "HIPAA Training for Members" at bounding box center [249, 89] width 70 height 6
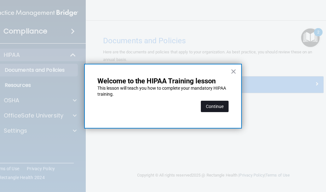
drag, startPoint x: 218, startPoint y: 107, endPoint x: 222, endPoint y: 107, distance: 3.8
click at [219, 107] on button "Continue" at bounding box center [215, 106] width 28 height 11
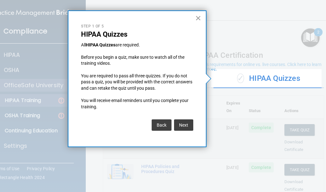
click at [199, 17] on button "×" at bounding box center [198, 18] width 6 height 10
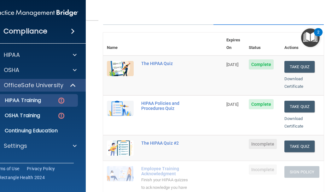
scroll to position [95, 0]
